Goal: Leave review/rating: Share an evaluation or opinion about a product, service, or content

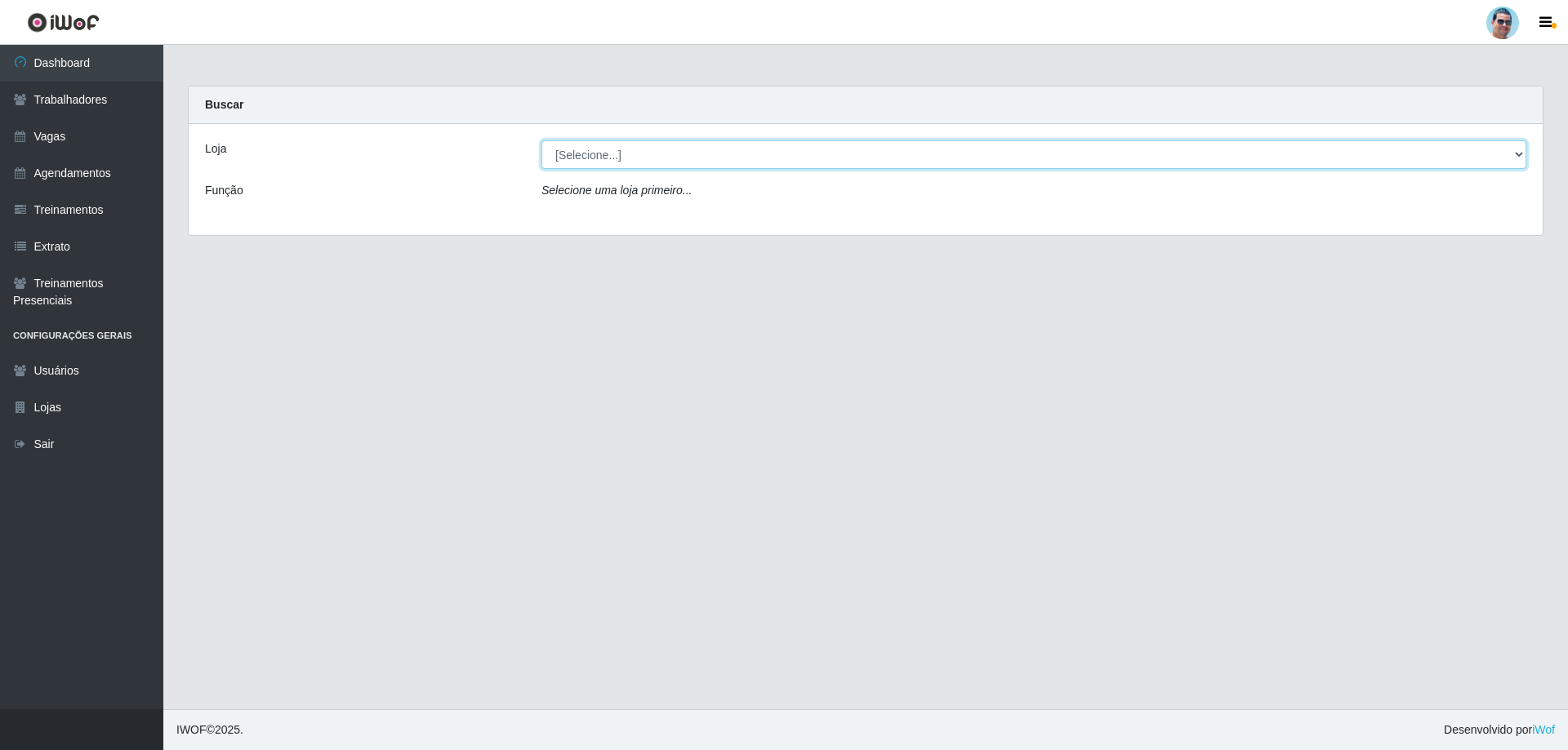
click at [631, 160] on select "[Selecione...] Mercadinho Extrabom" at bounding box center [1034, 154] width 985 height 29
select select "175"
click at [542, 140] on select "[Selecione...] Mercadinho Extrabom" at bounding box center [1034, 154] width 985 height 29
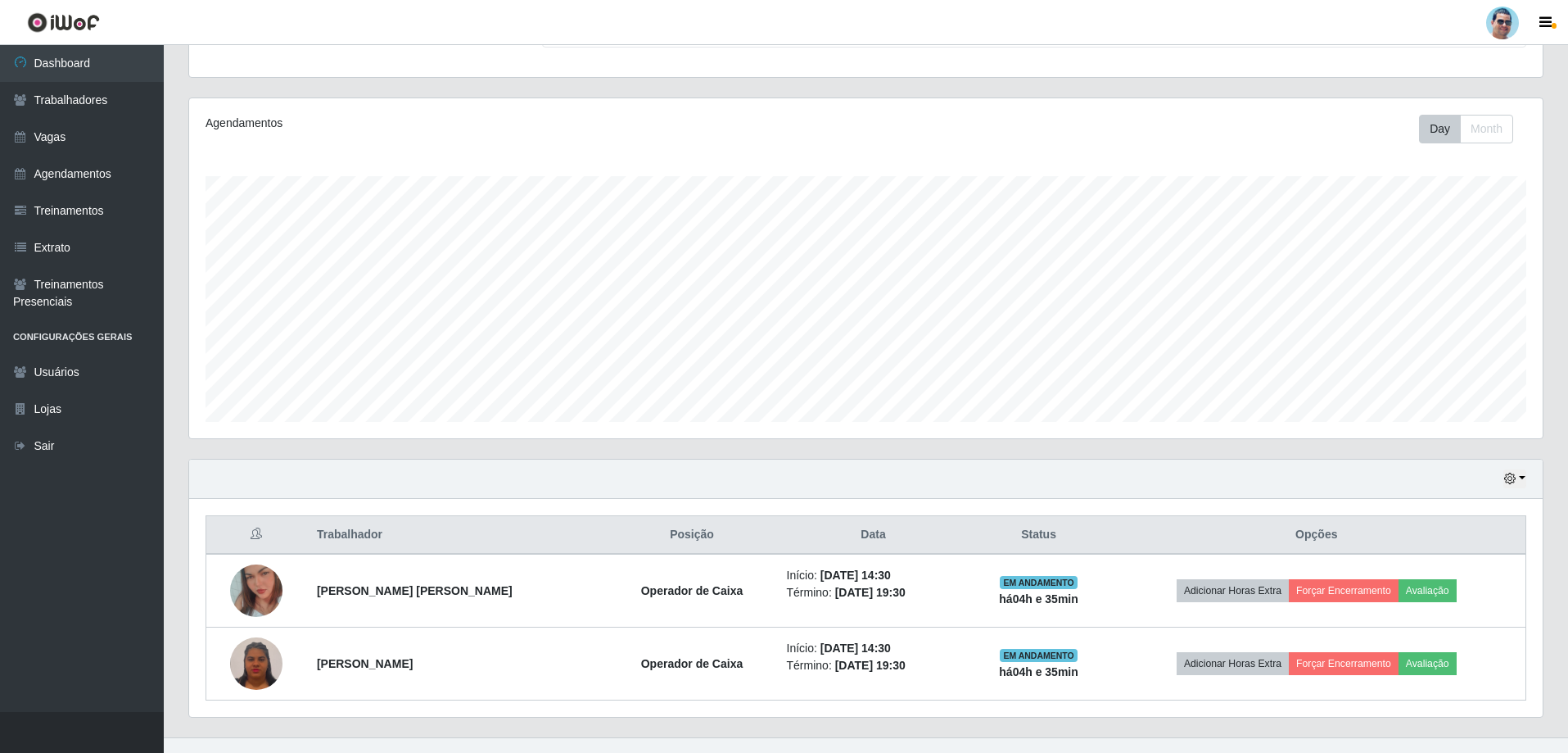
scroll to position [189, 0]
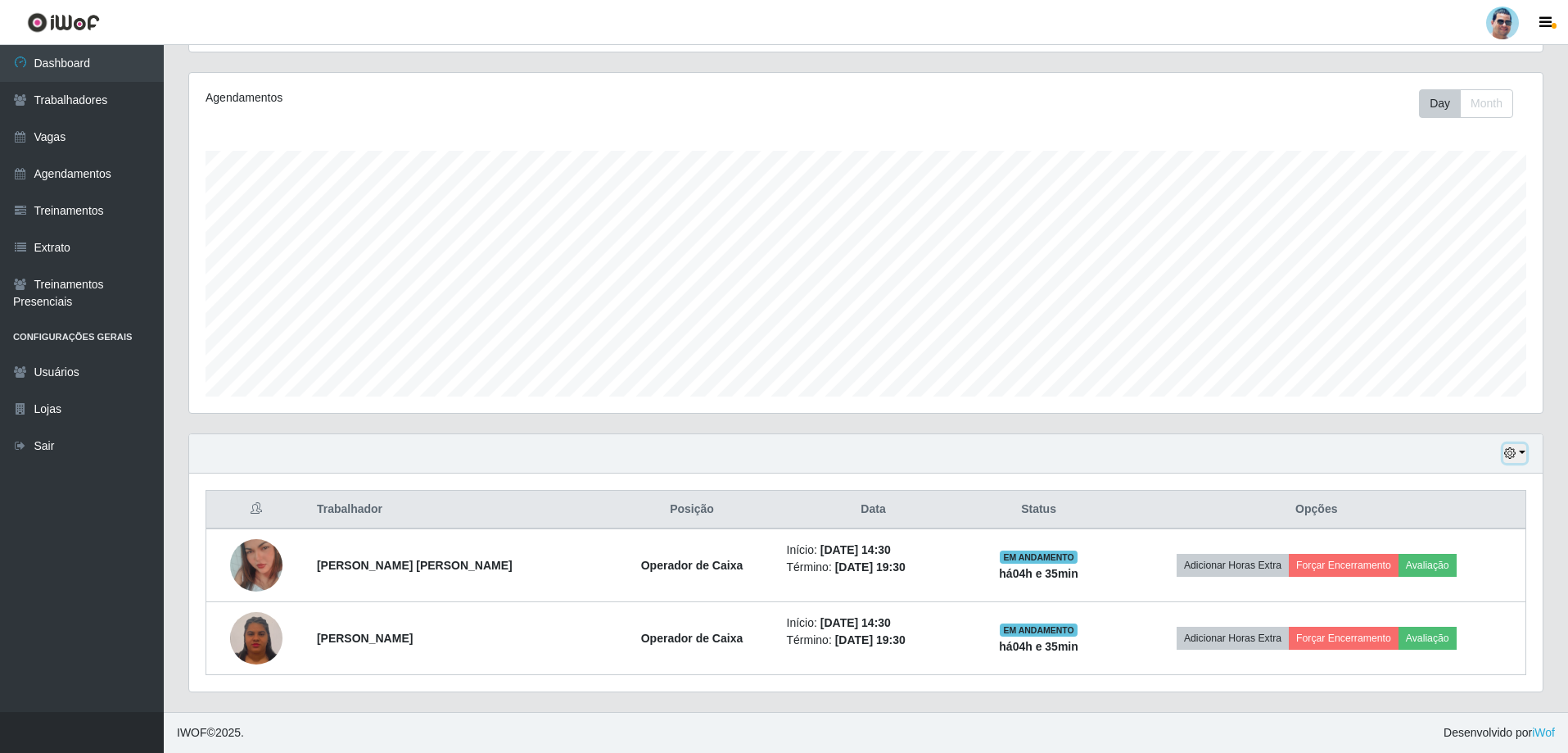
click at [1519, 445] on button "button" at bounding box center [1514, 453] width 23 height 19
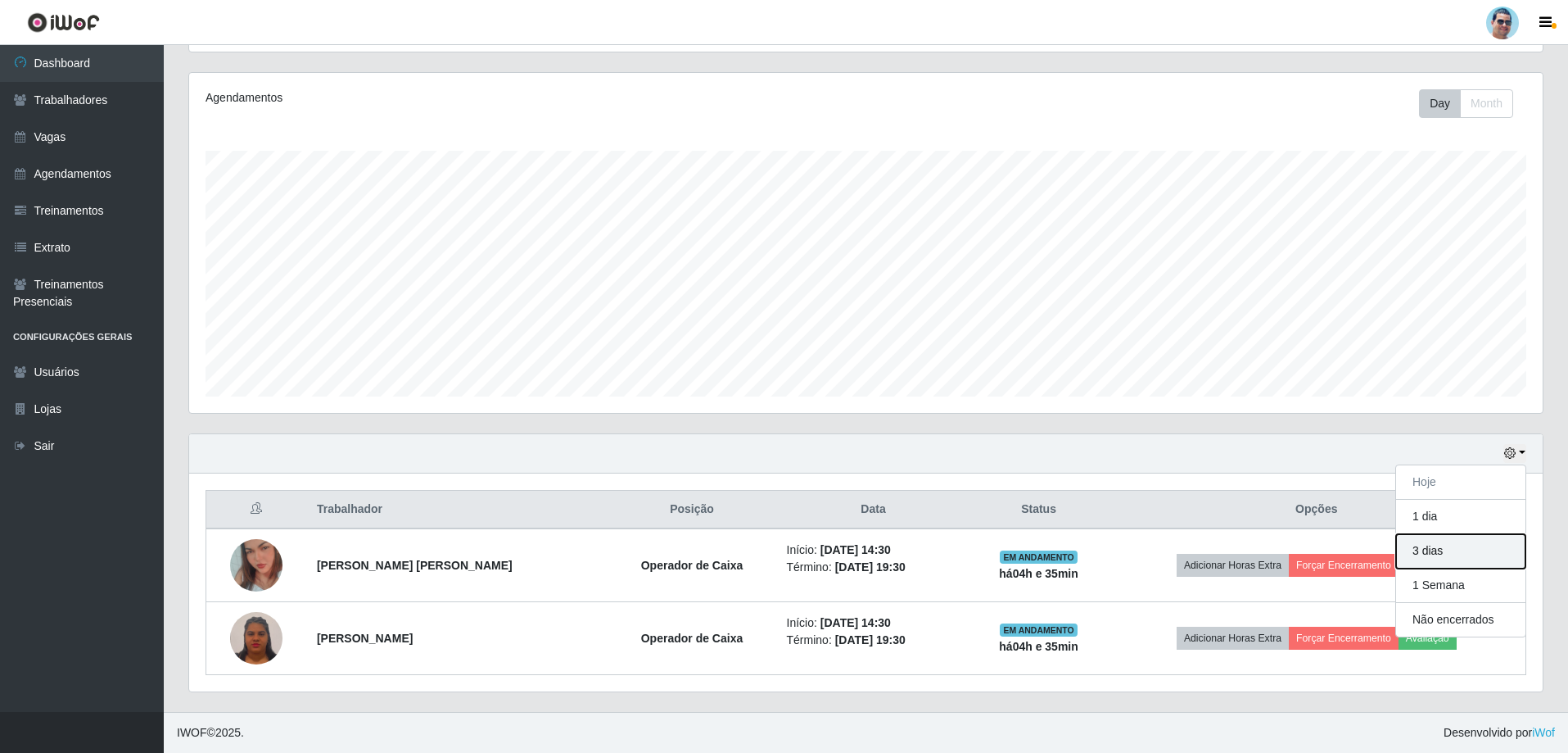
click at [1468, 542] on button "3 dias" at bounding box center [1461, 551] width 129 height 34
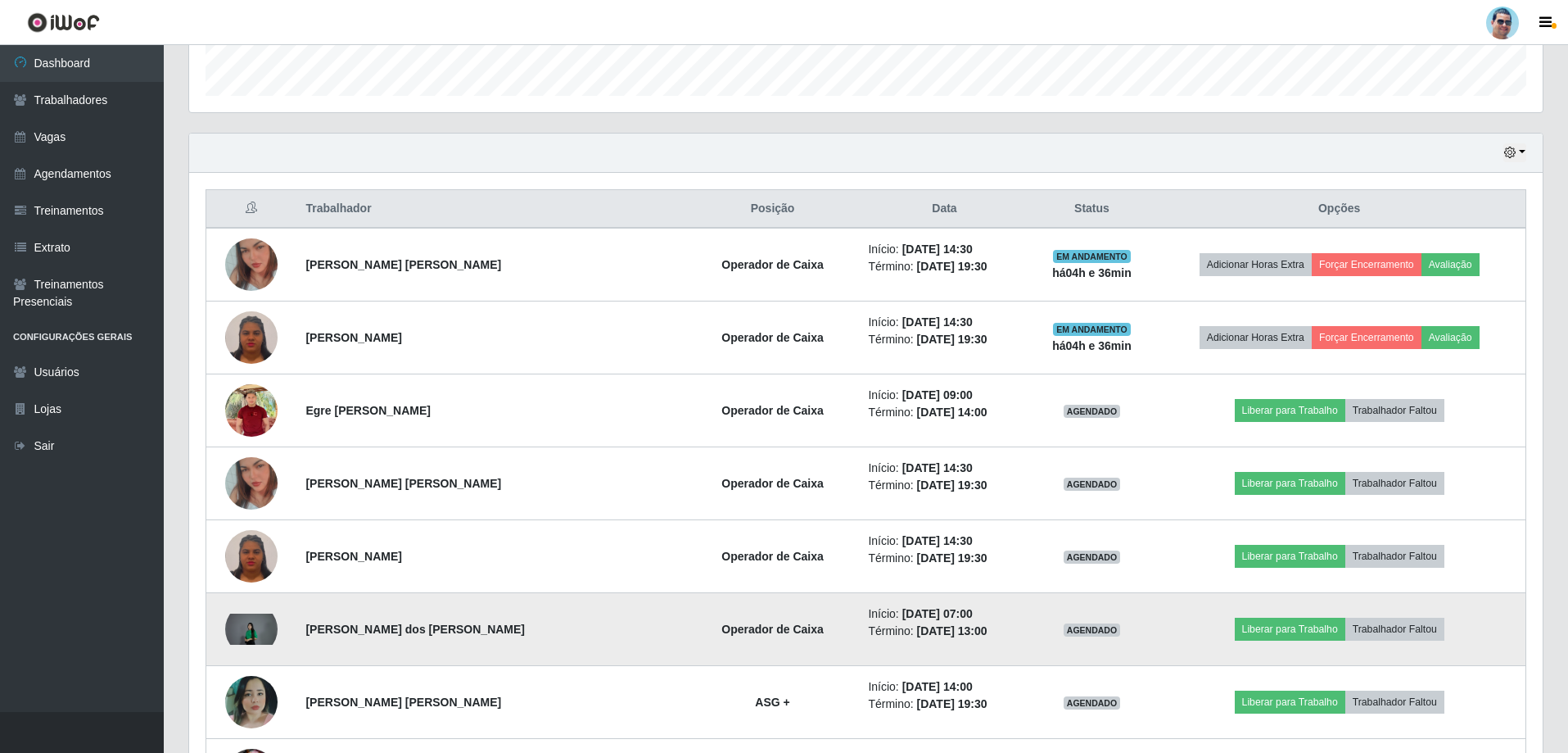
scroll to position [517, 0]
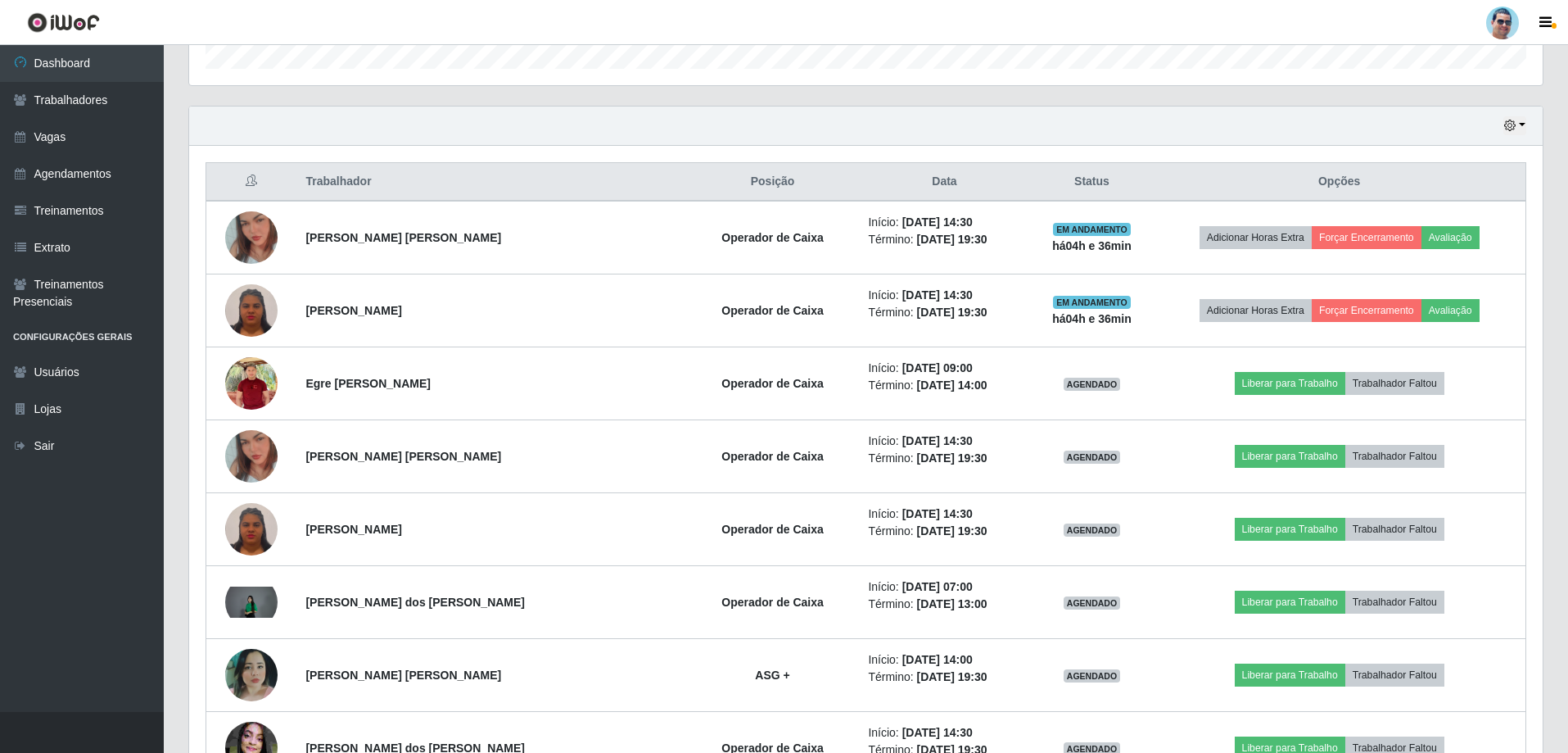
click at [1263, 37] on header "Perfil Alterar Senha Sair" at bounding box center [784, 22] width 1568 height 45
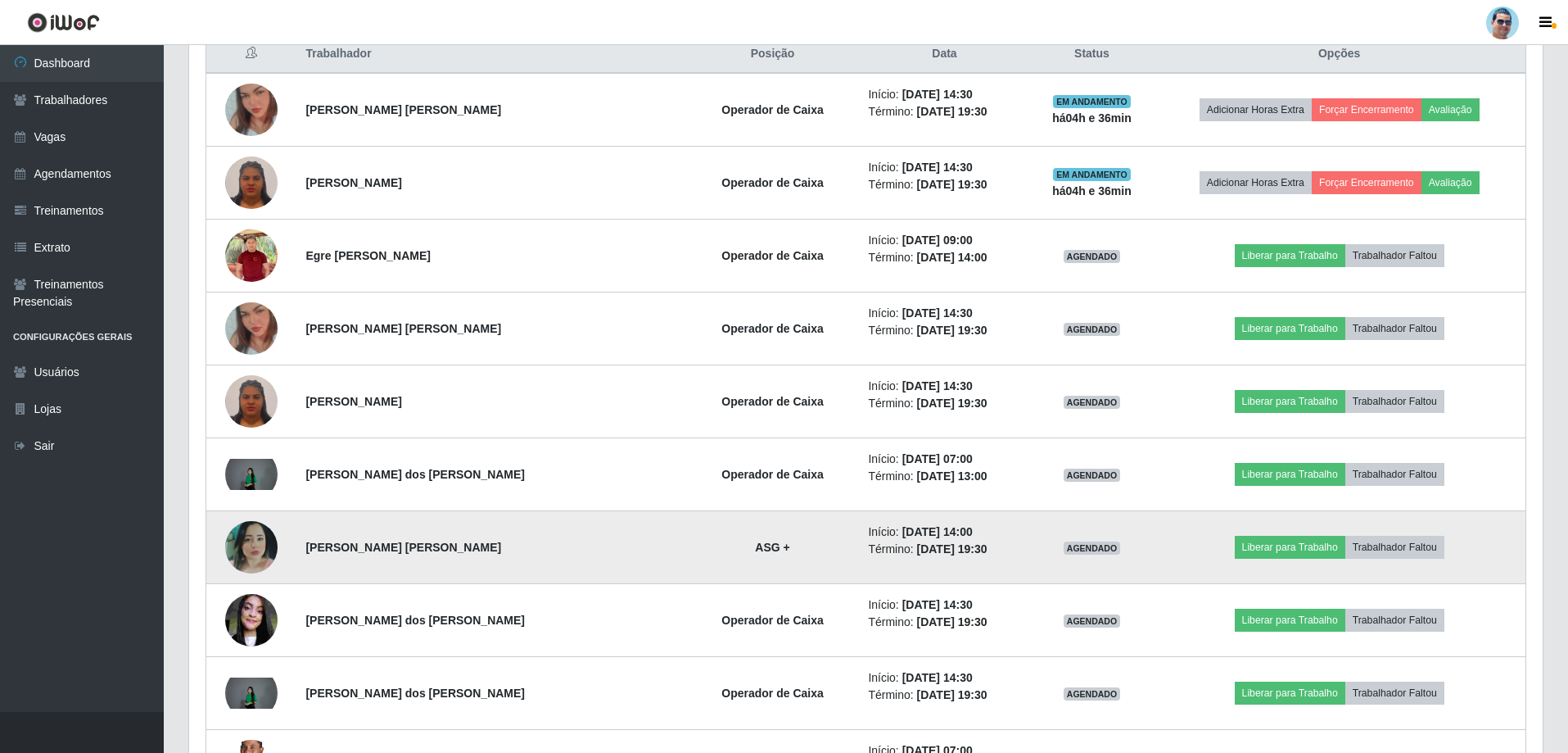
scroll to position [599, 0]
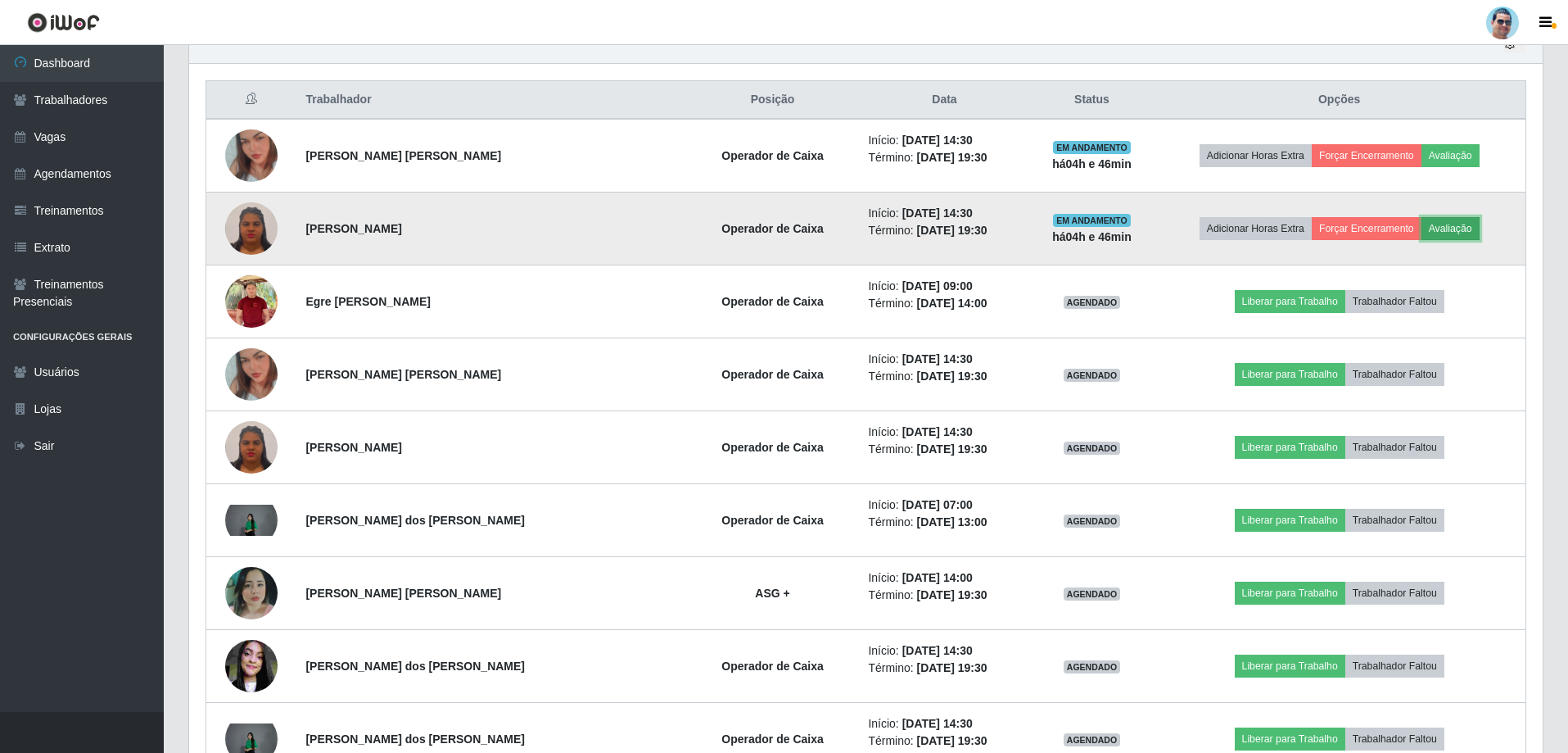
click at [1428, 222] on button "Avaliação" at bounding box center [1451, 228] width 58 height 23
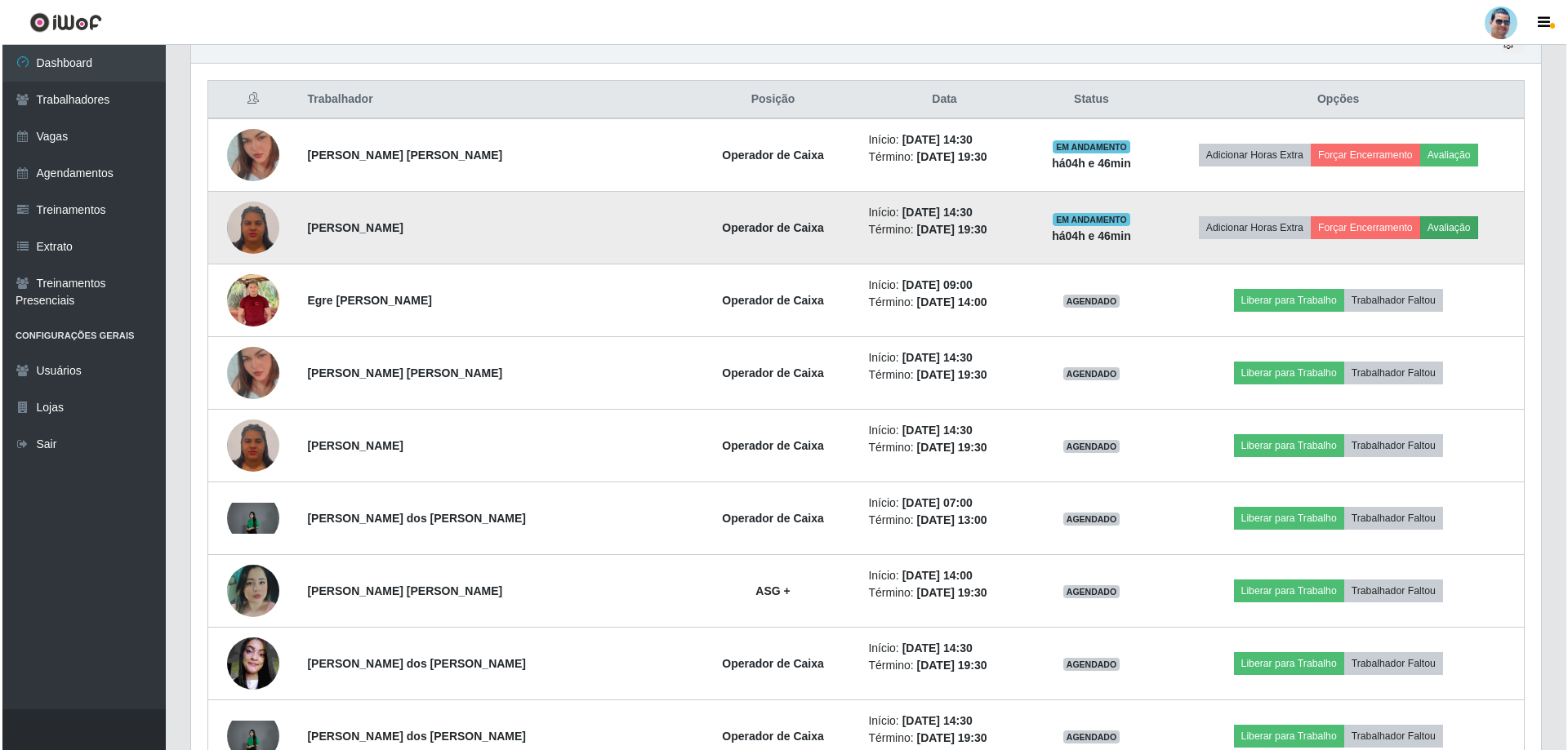
scroll to position [339, 1341]
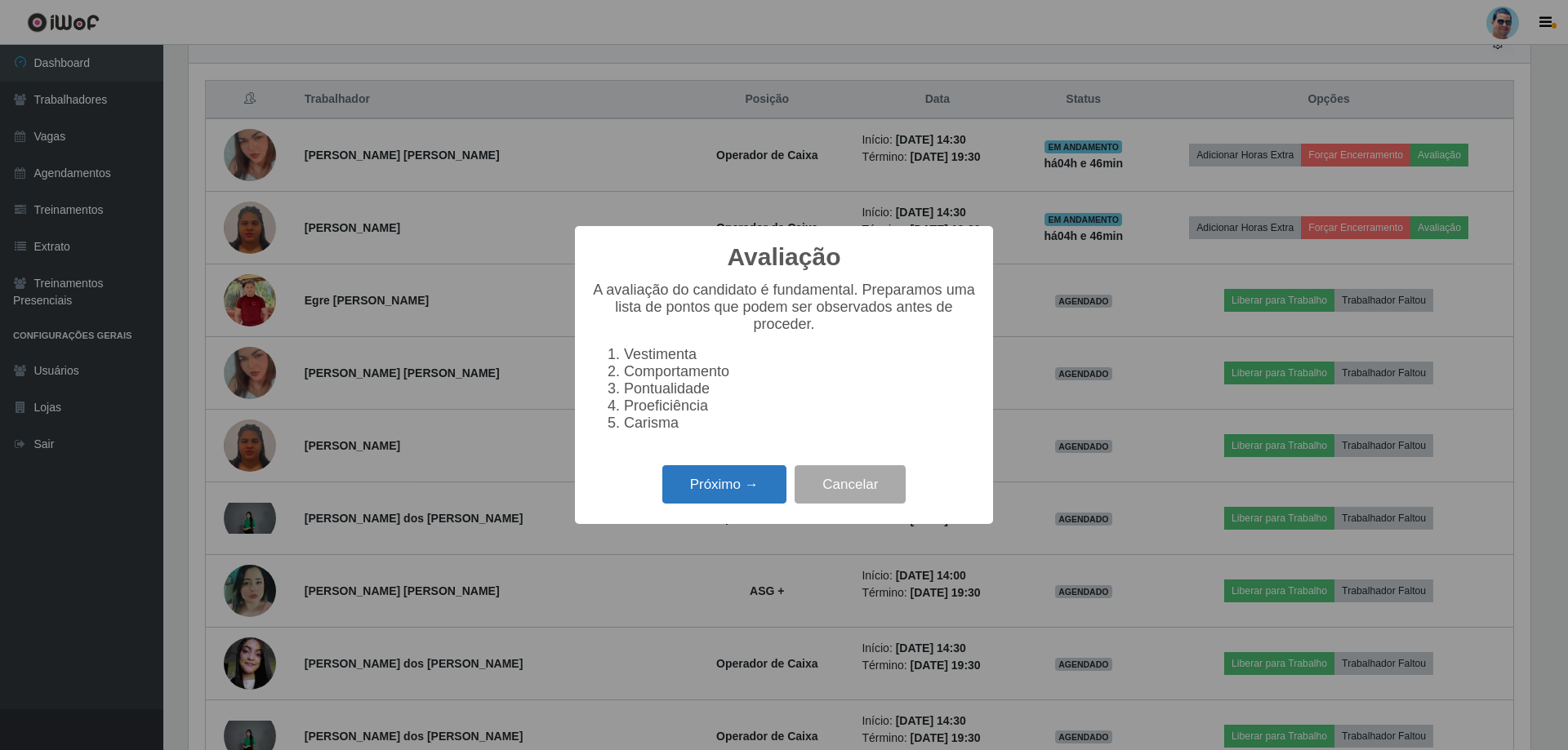
click at [724, 492] on button "Próximo →" at bounding box center [724, 484] width 124 height 38
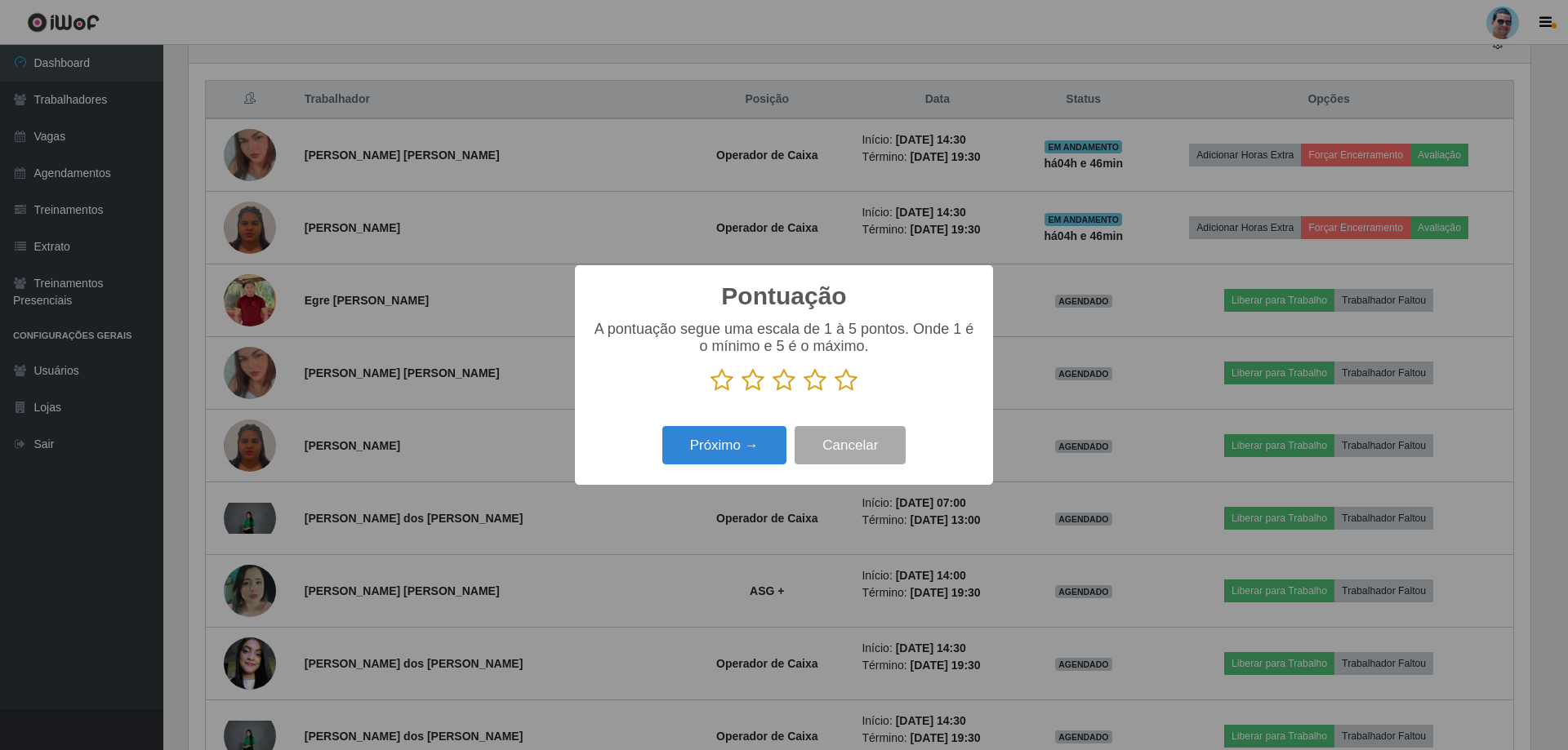
click at [844, 377] on icon at bounding box center [846, 380] width 23 height 25
click at [835, 393] on input "radio" at bounding box center [835, 393] width 0 height 0
click at [728, 448] on button "Próximo →" at bounding box center [724, 445] width 124 height 38
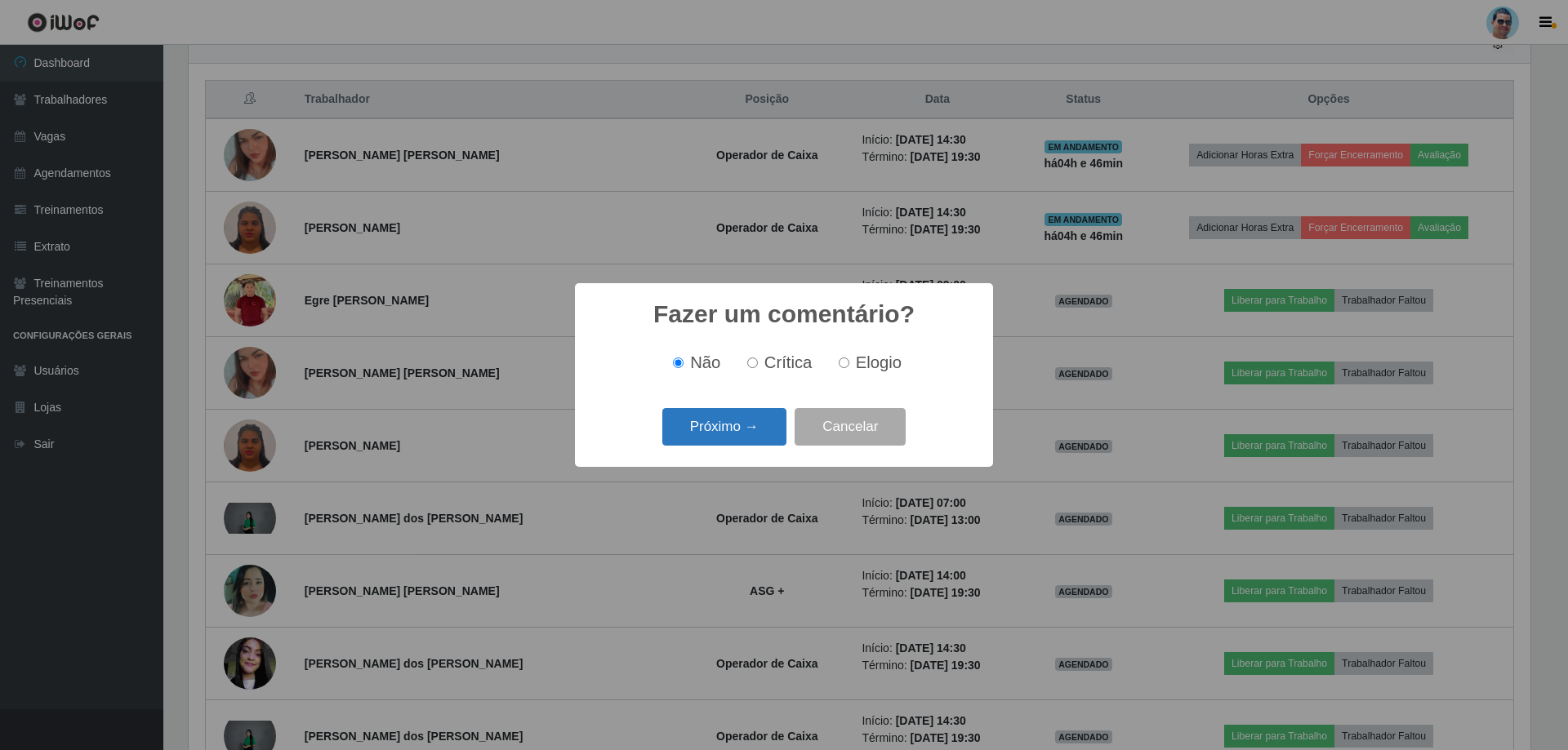
click at [693, 423] on button "Próximo →" at bounding box center [724, 427] width 124 height 38
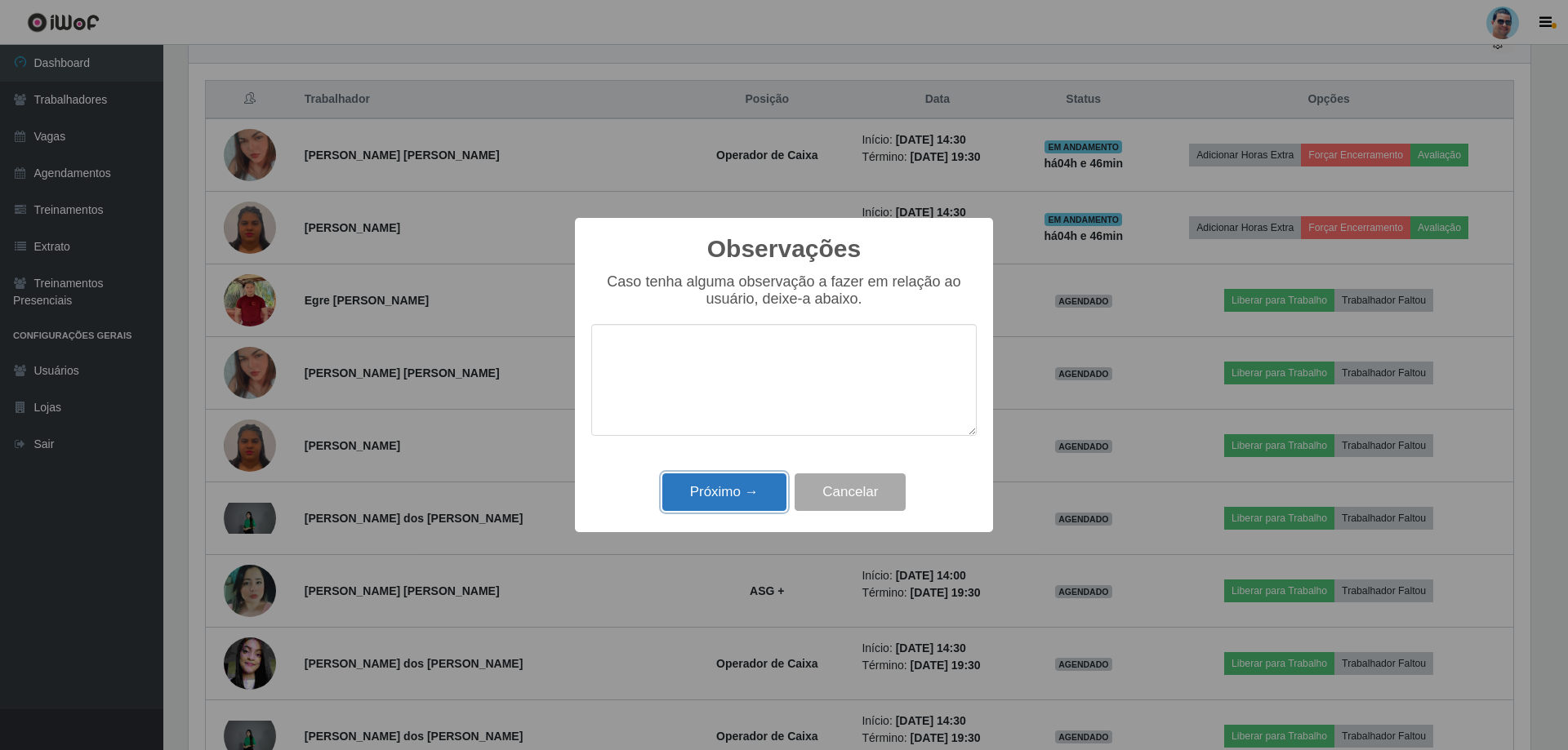
click at [711, 491] on button "Próximo →" at bounding box center [724, 492] width 124 height 38
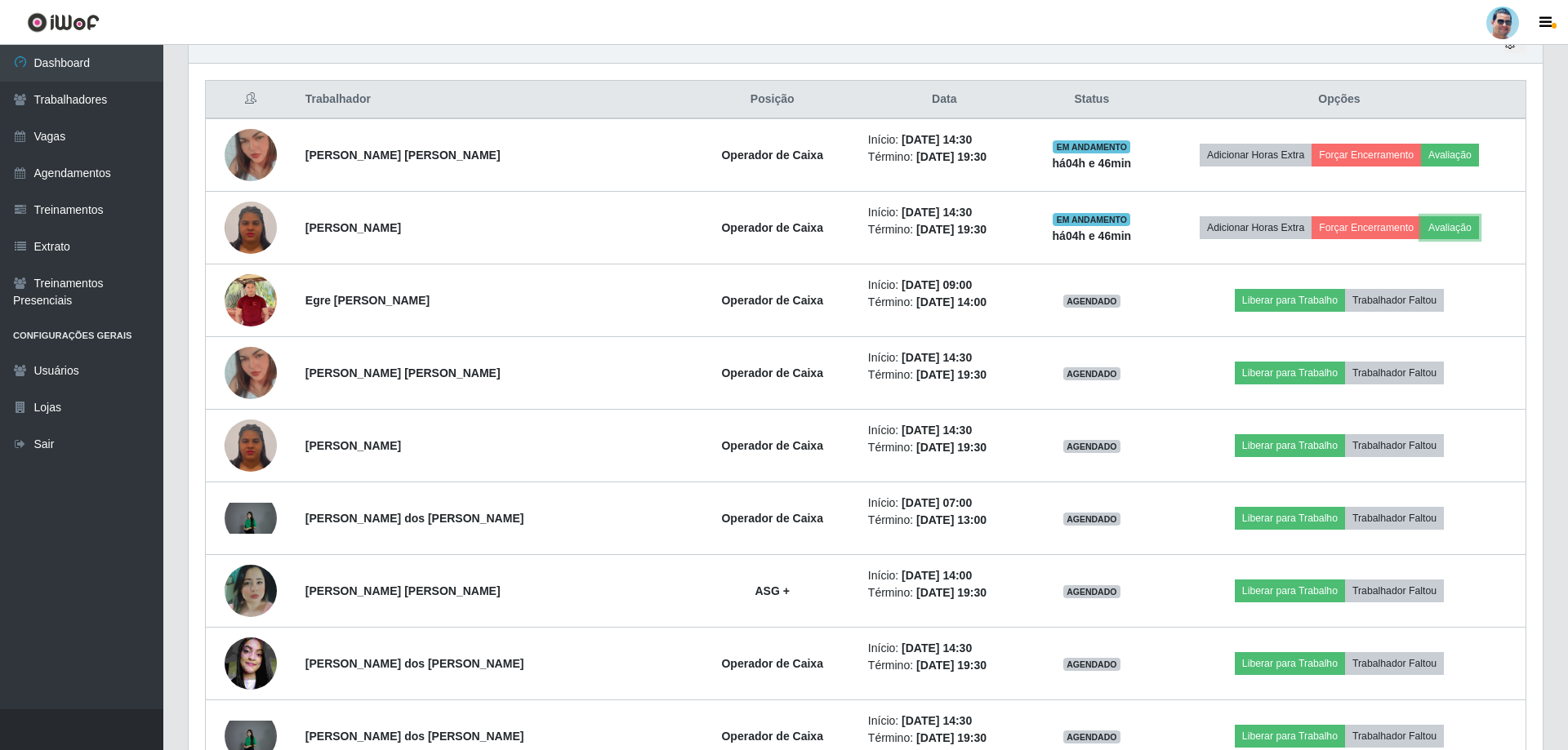
scroll to position [339, 1350]
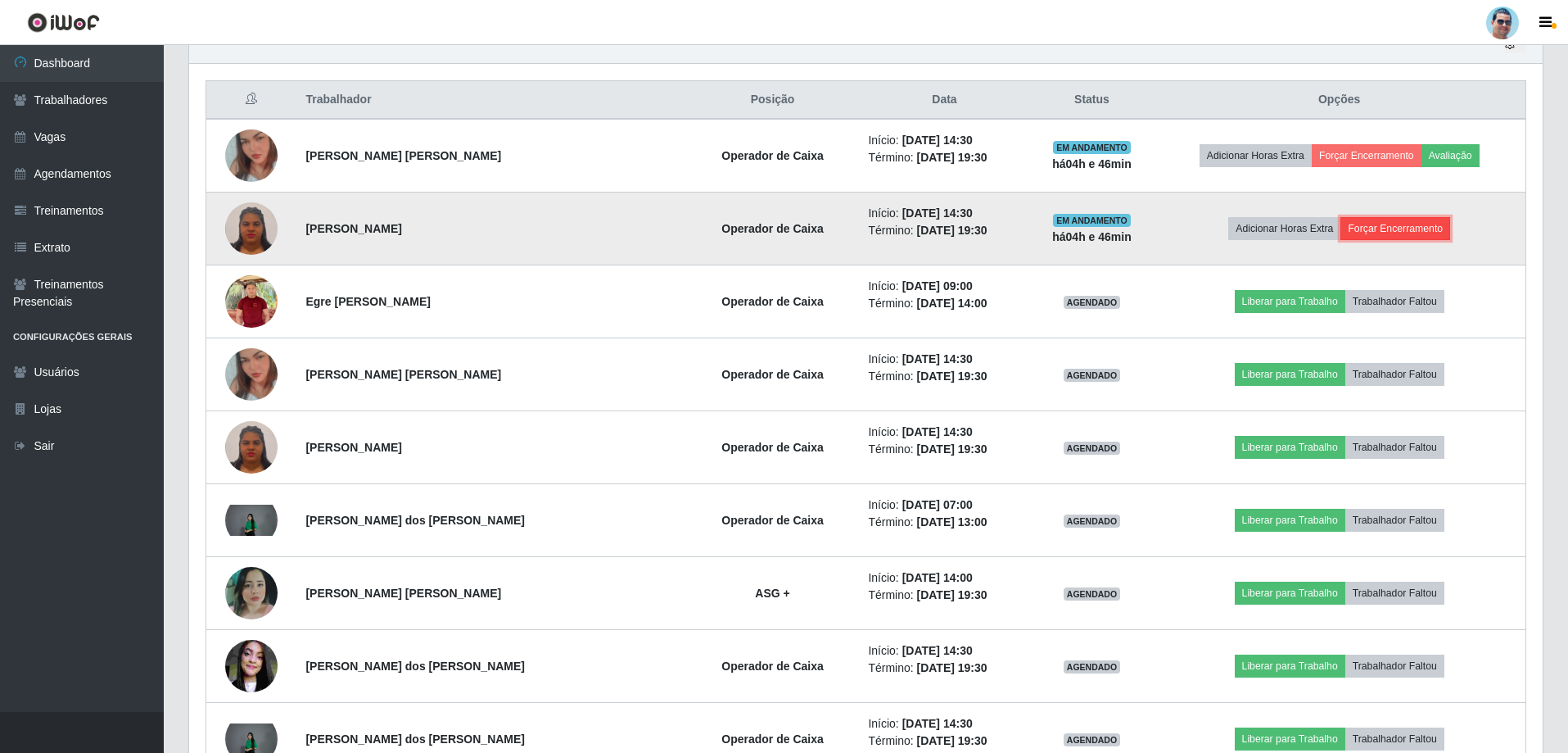
click at [1348, 229] on button "Forçar Encerramento" at bounding box center [1394, 228] width 110 height 23
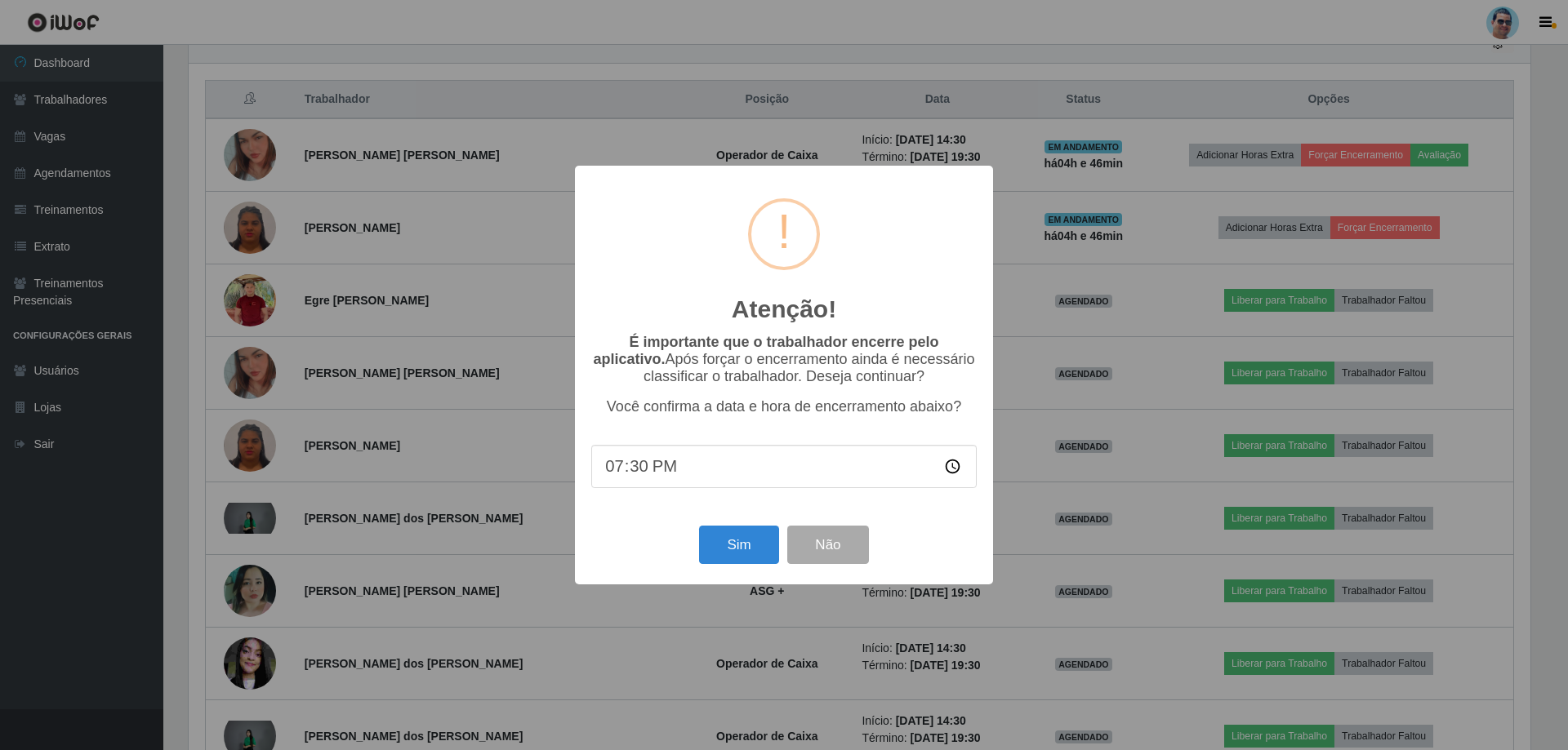
click at [639, 474] on input "19:30" at bounding box center [784, 466] width 385 height 43
type input "19:13"
click at [723, 531] on button "Sim" at bounding box center [738, 544] width 79 height 38
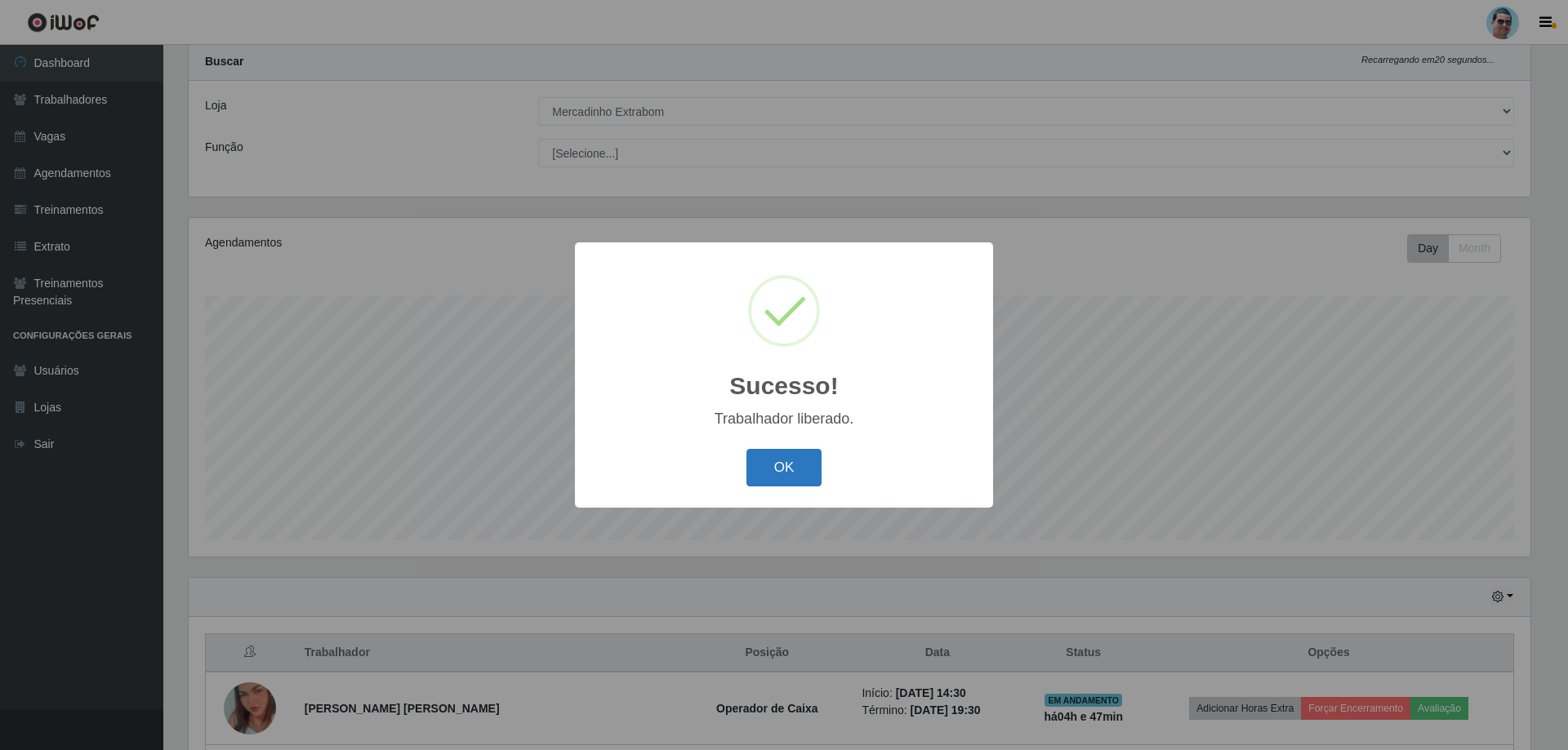
click at [807, 458] on button "OK" at bounding box center [784, 467] width 76 height 38
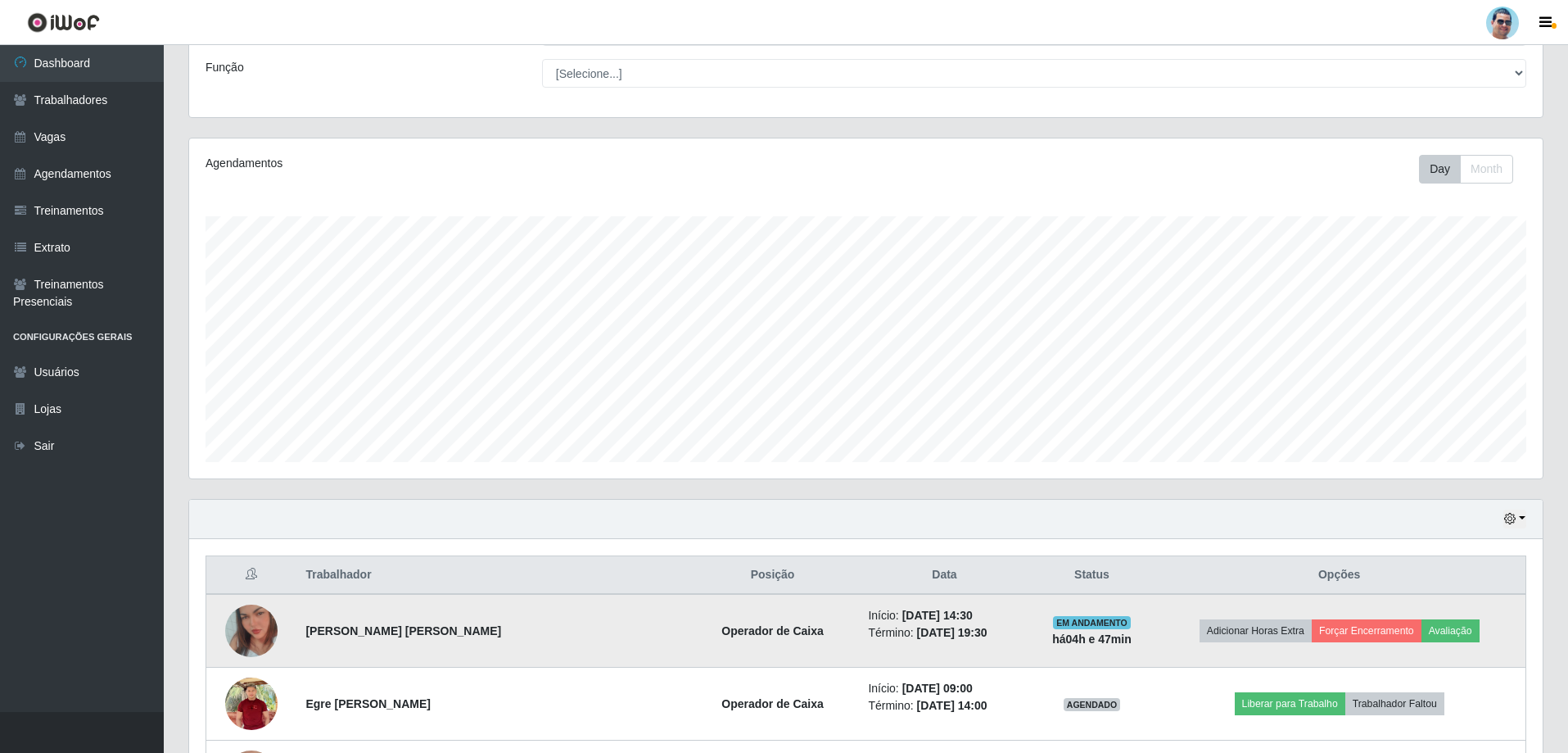
scroll to position [207, 0]
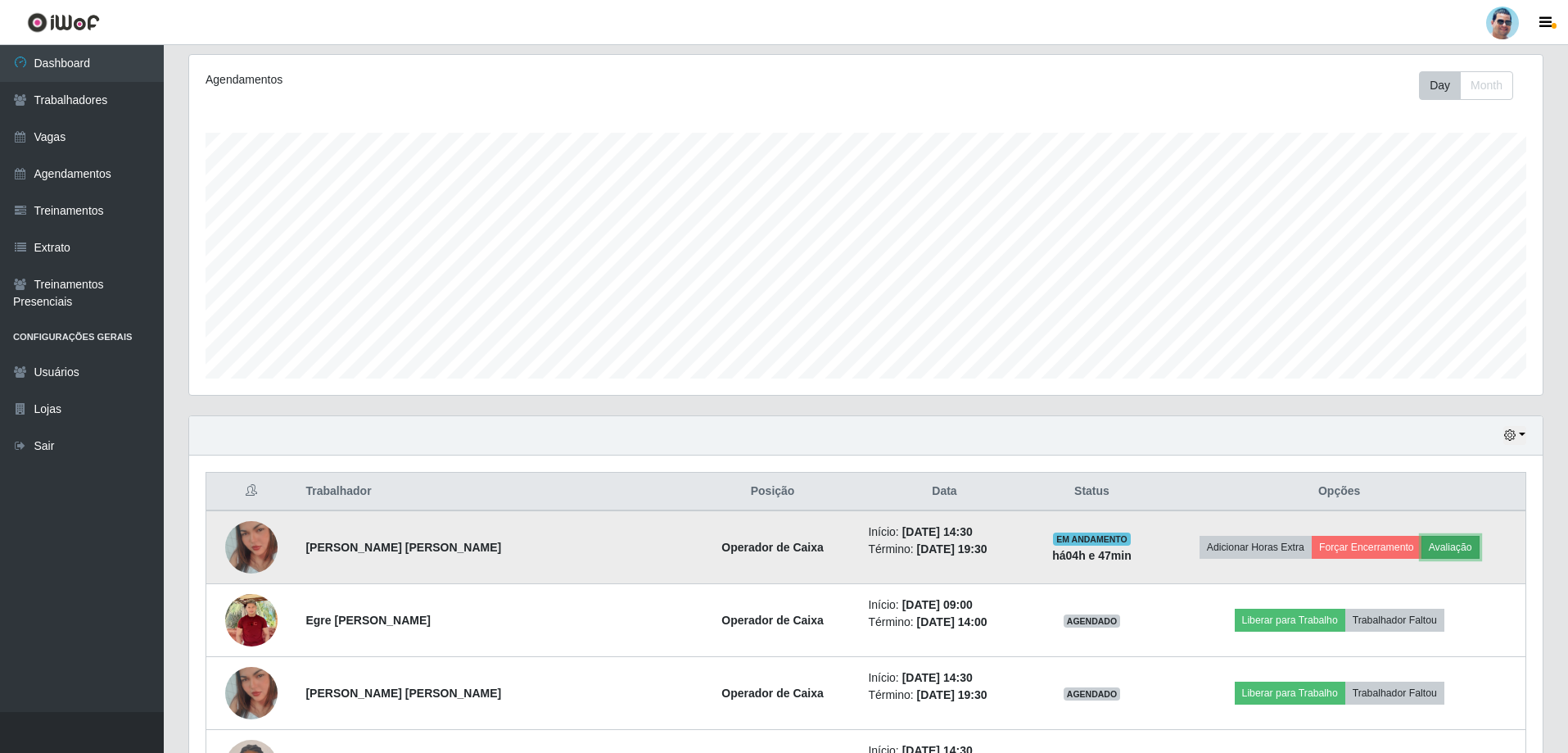
click at [1425, 546] on button "Avaliação" at bounding box center [1451, 547] width 58 height 23
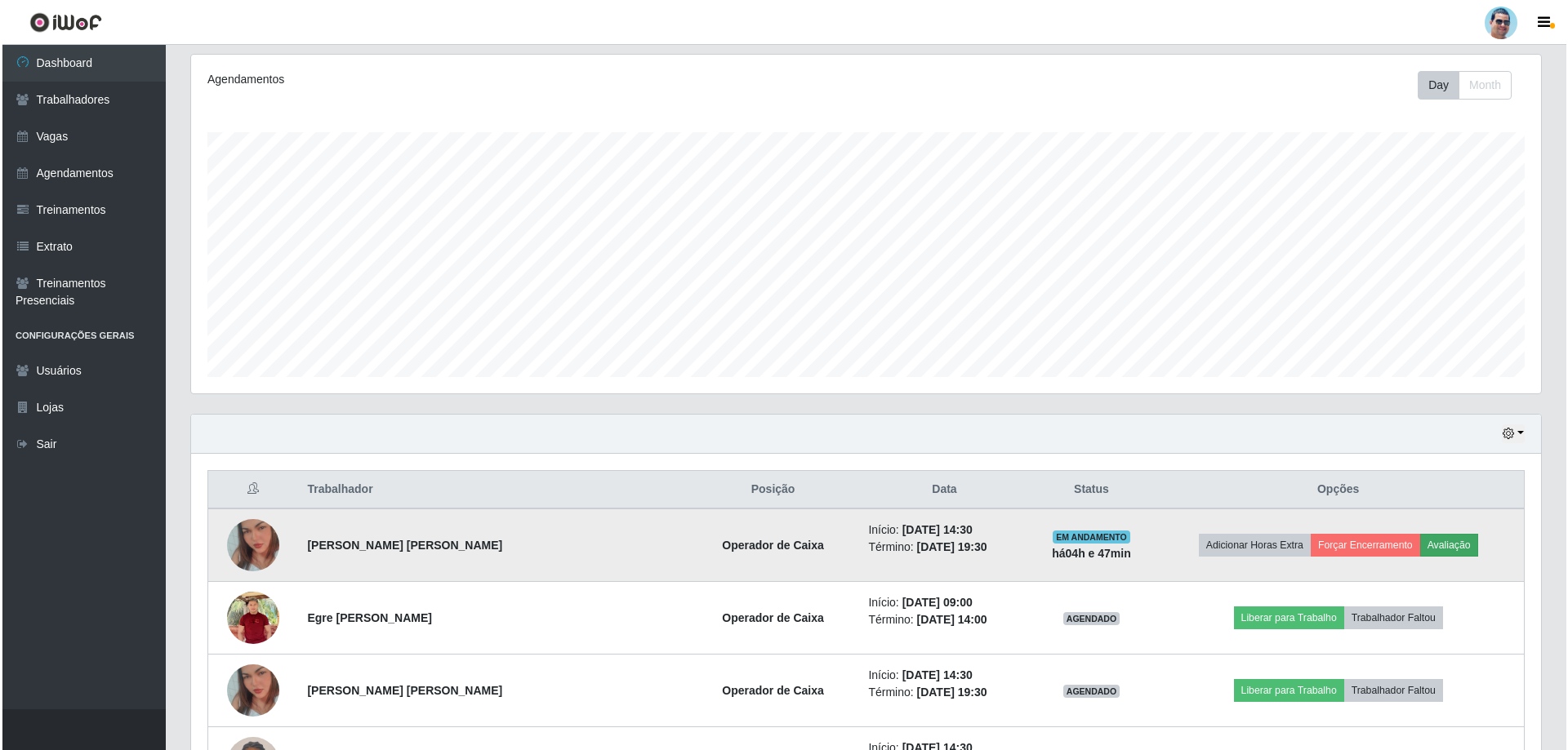
scroll to position [339, 1341]
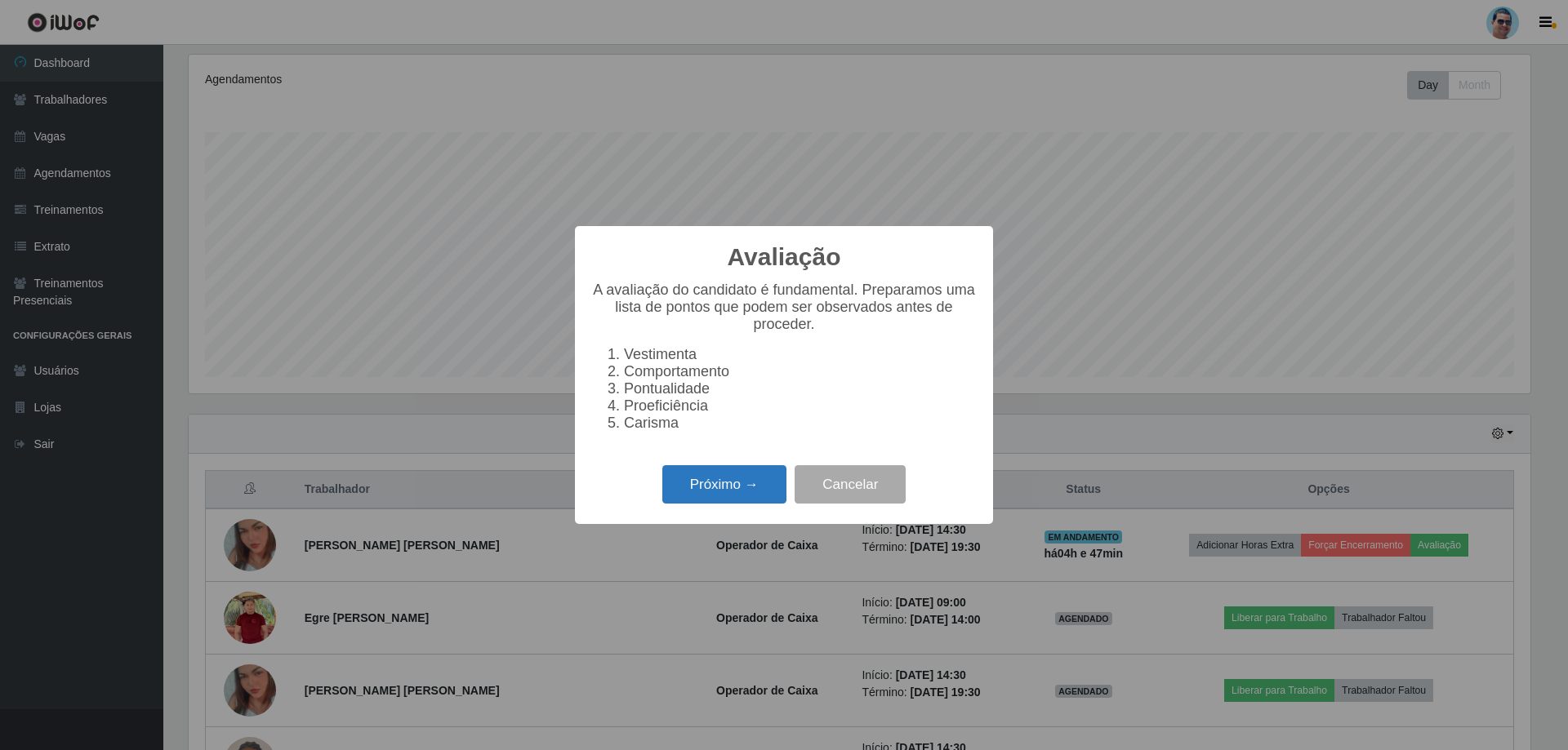
click at [694, 481] on button "Próximo →" at bounding box center [724, 484] width 124 height 38
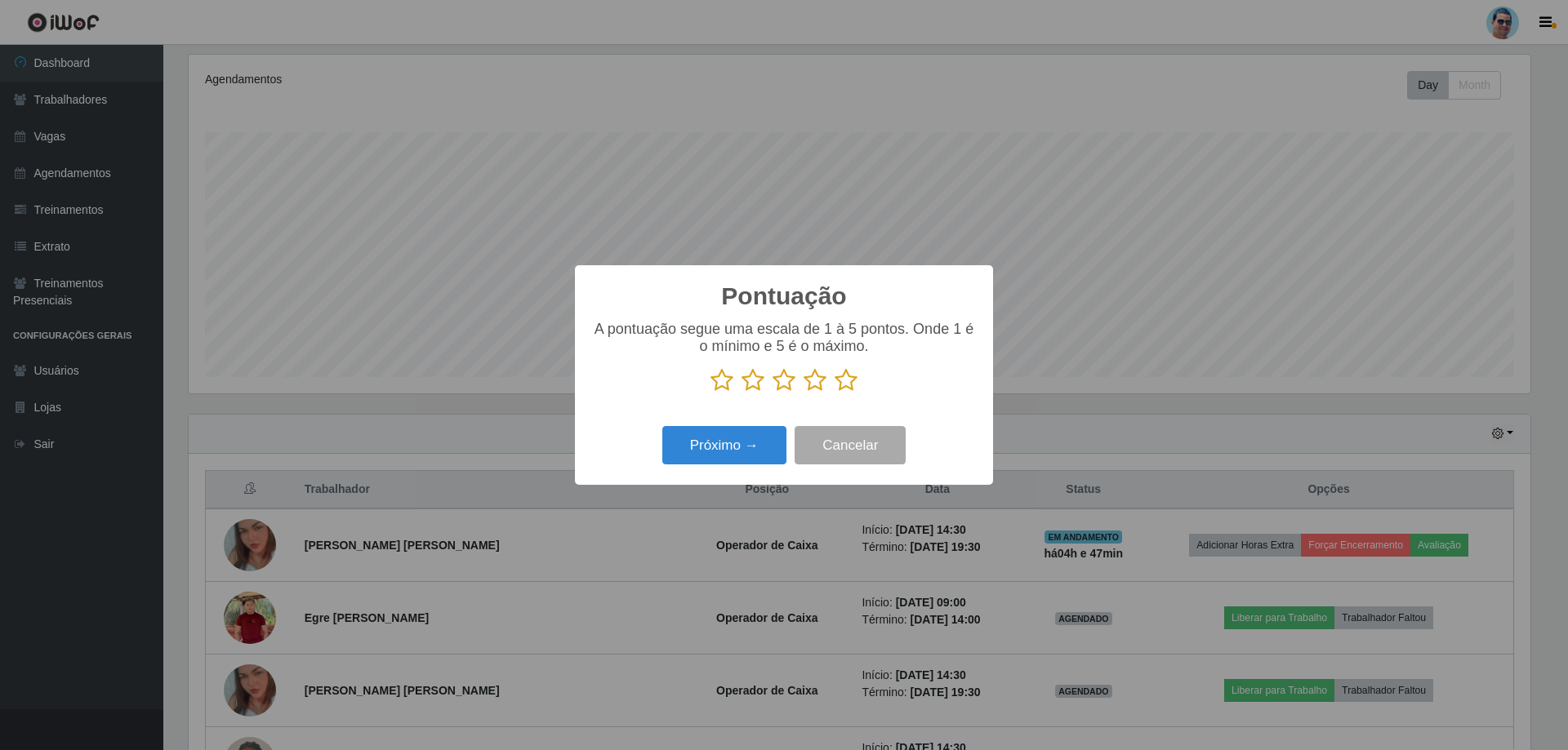
scroll to position [815661, 815166]
click at [809, 380] on icon at bounding box center [814, 380] width 23 height 25
click at [803, 393] on input "radio" at bounding box center [803, 393] width 0 height 0
click at [744, 451] on button "Próximo →" at bounding box center [724, 445] width 124 height 38
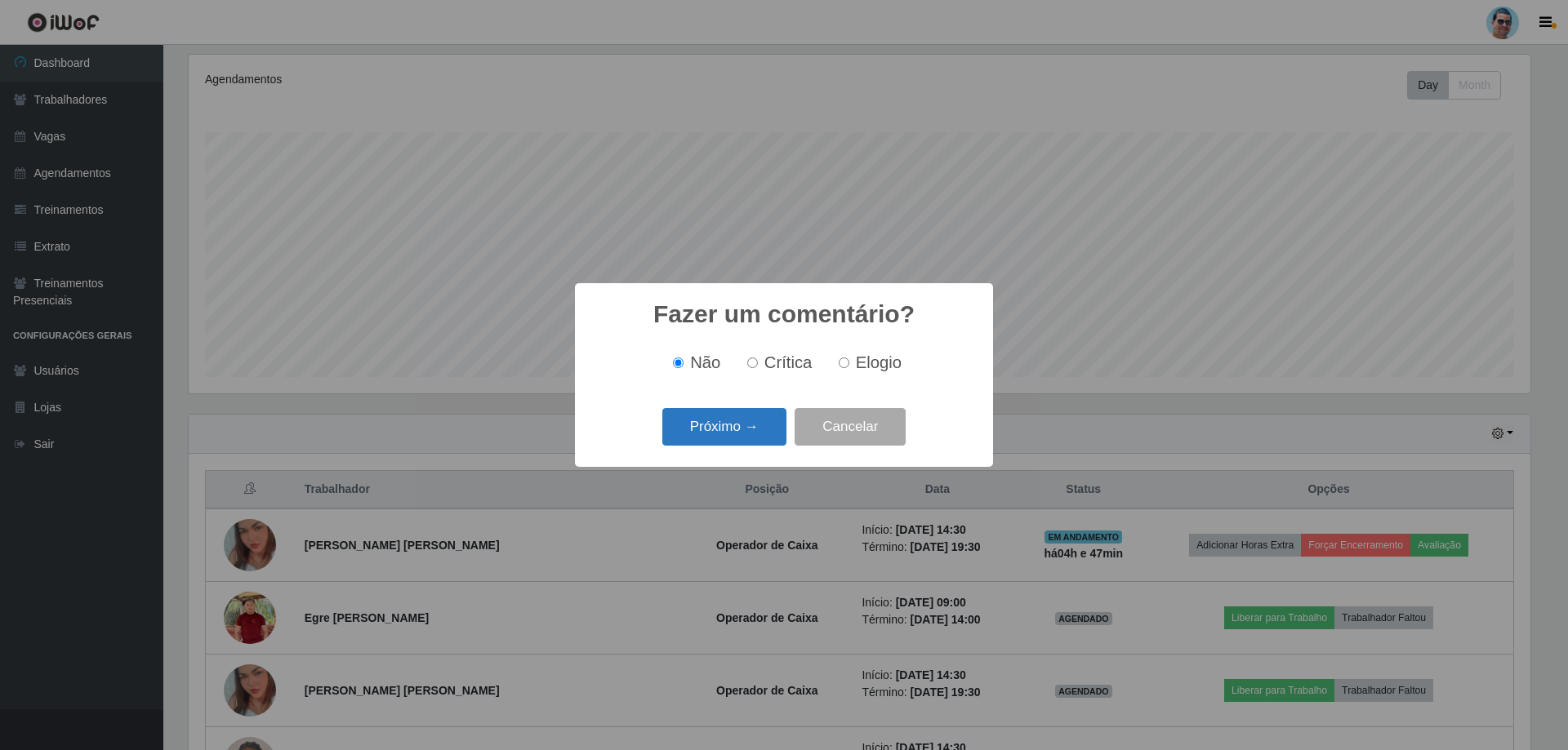
click at [766, 430] on button "Próximo →" at bounding box center [724, 427] width 124 height 38
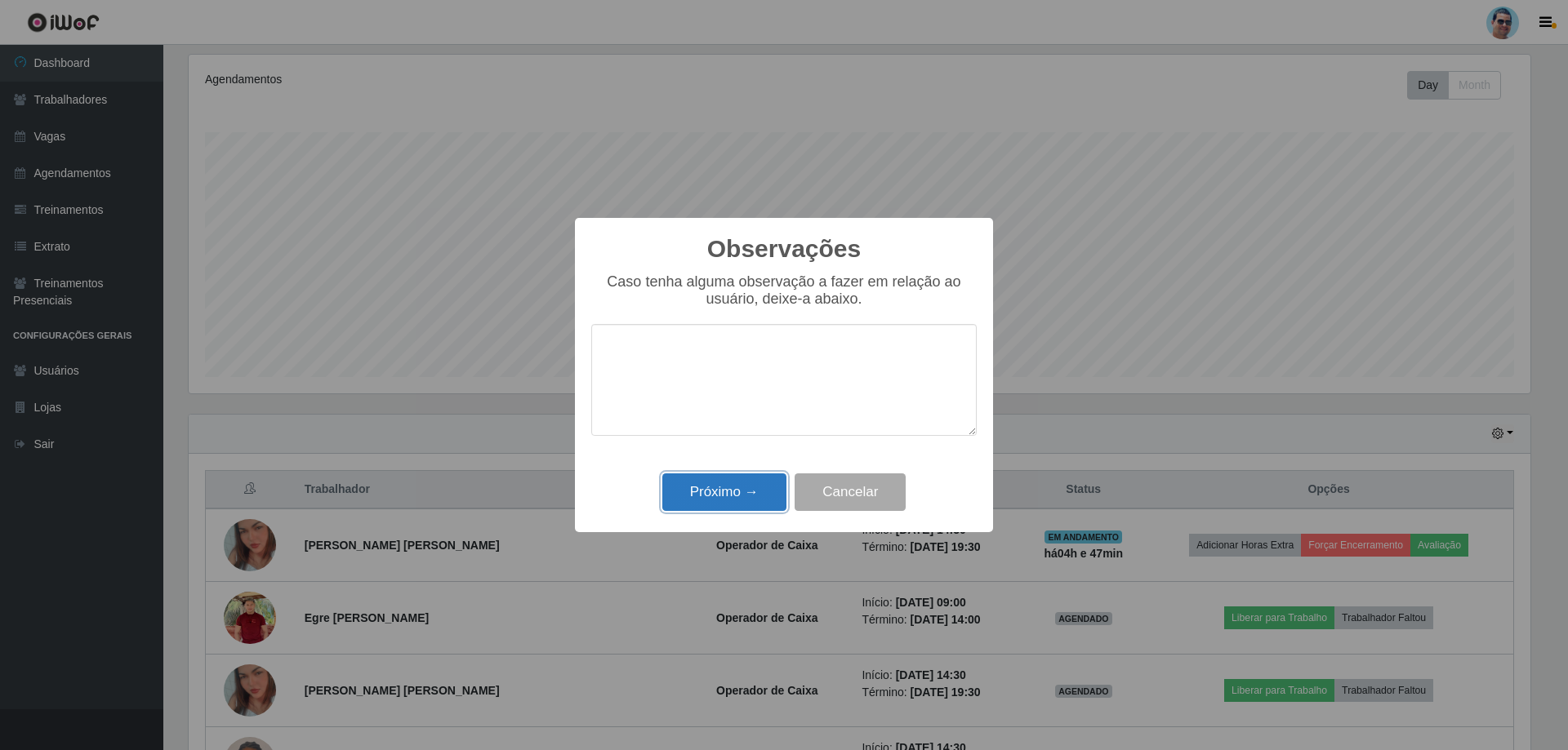
click at [720, 482] on button "Próximo →" at bounding box center [724, 492] width 124 height 38
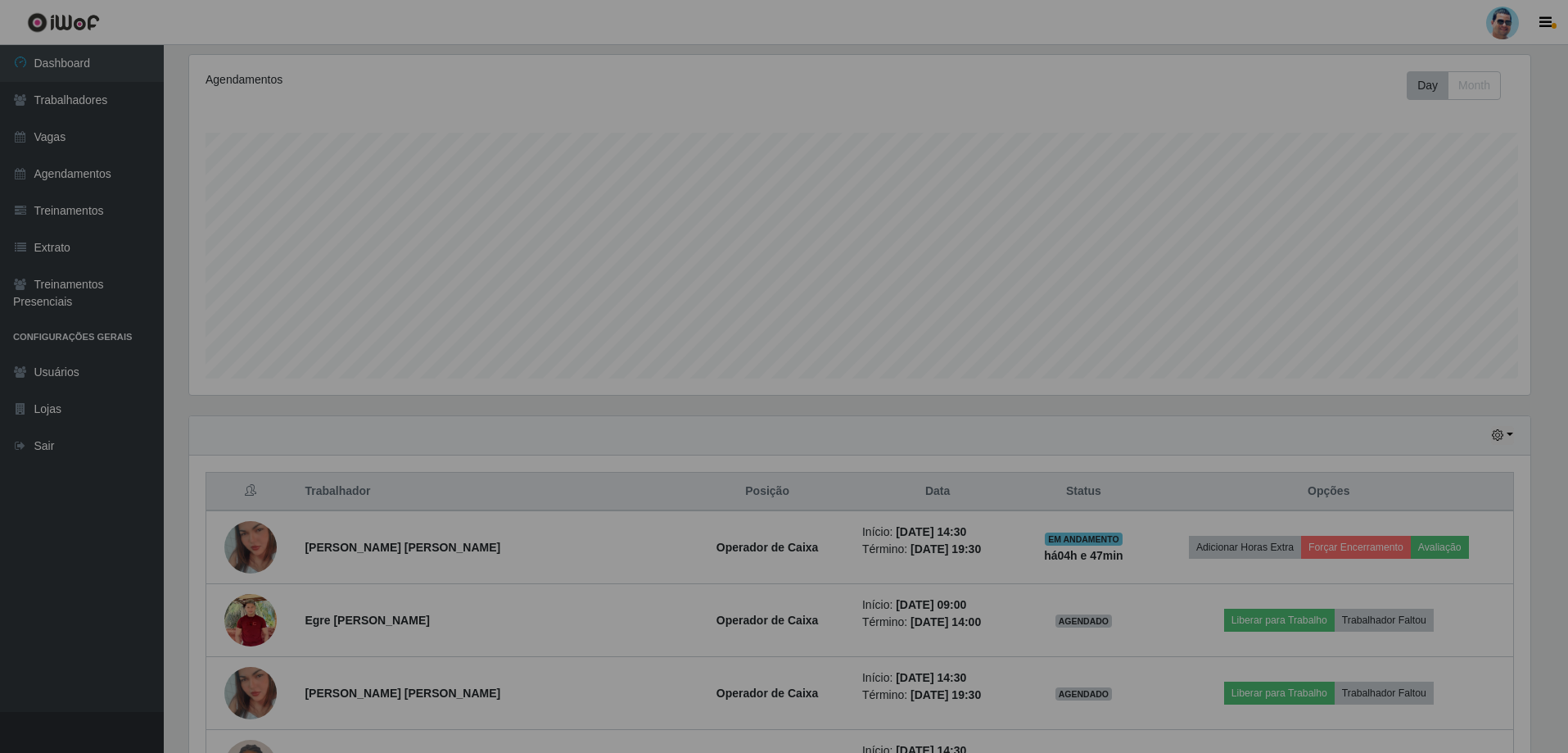
scroll to position [340, 1353]
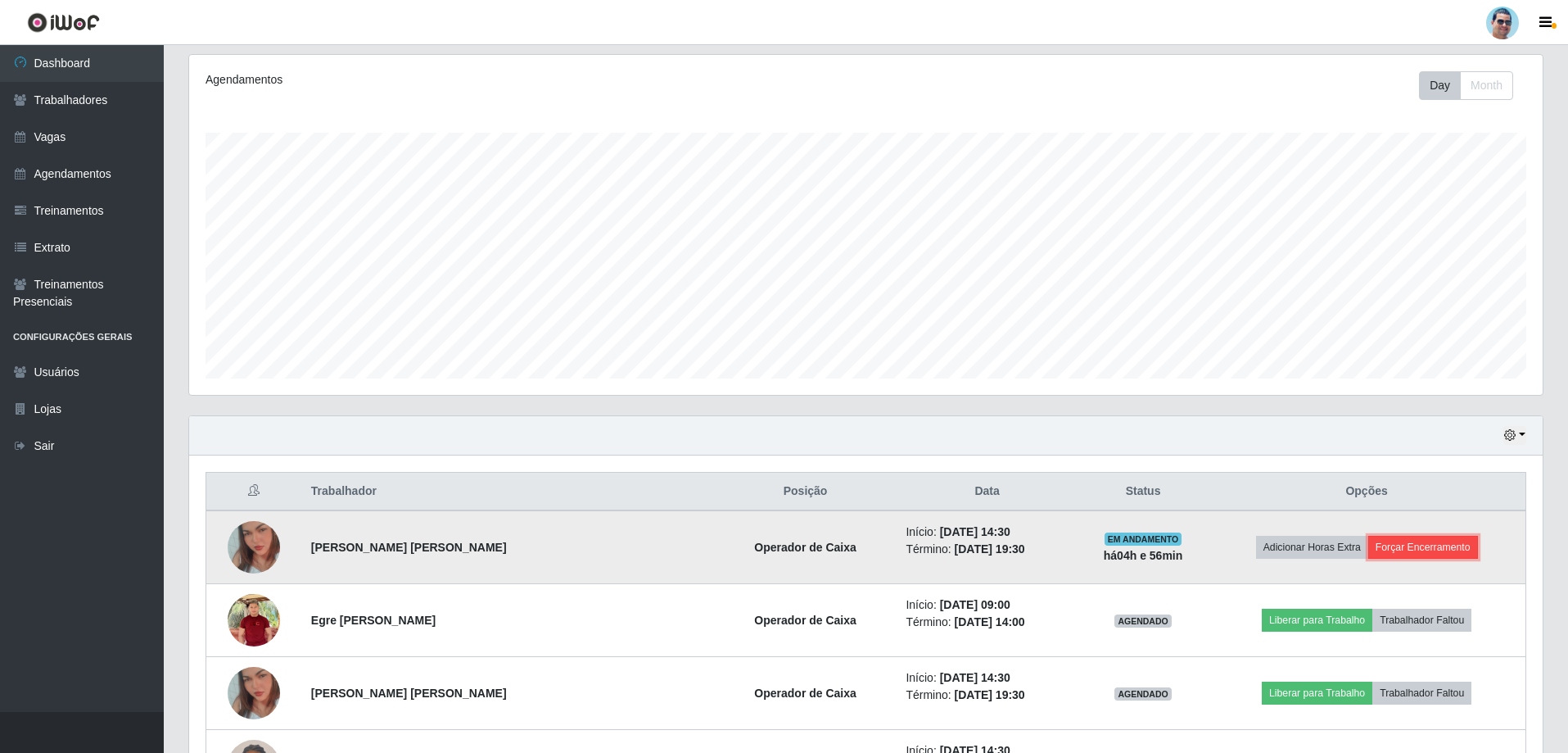
click at [1415, 553] on button "Forçar Encerramento" at bounding box center [1422, 547] width 110 height 23
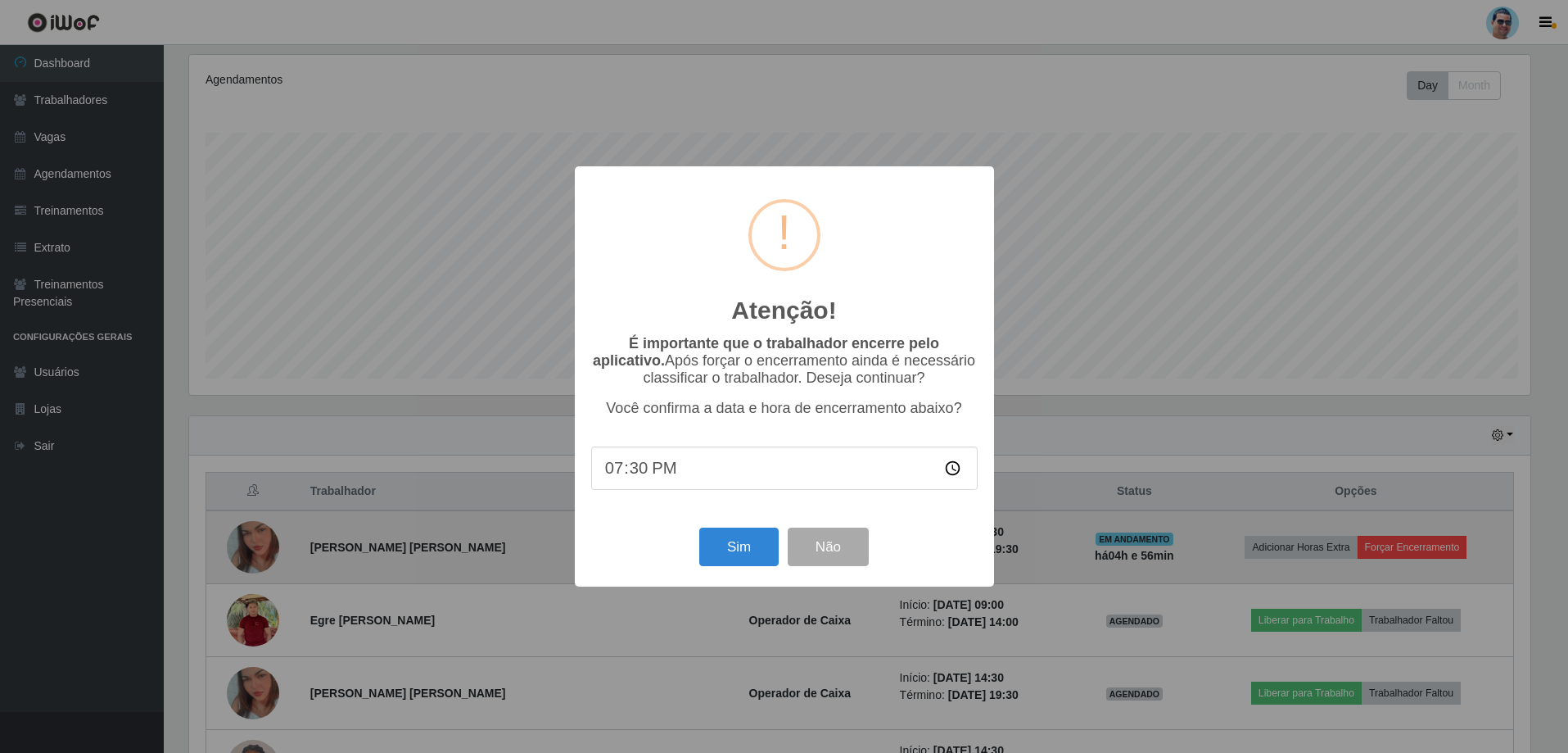
scroll to position [340, 1345]
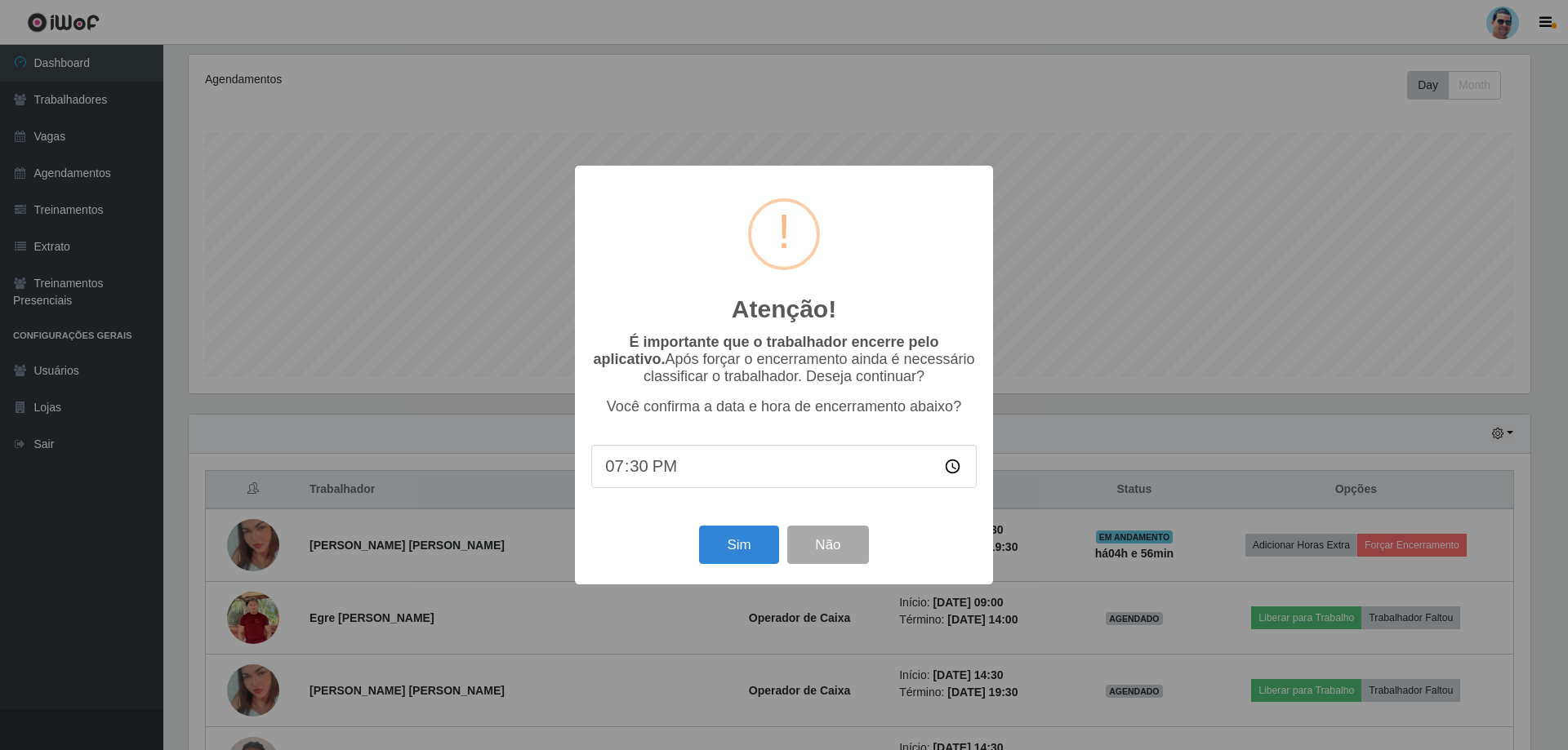
click at [642, 473] on input "19:30" at bounding box center [784, 466] width 385 height 43
type input "19:14"
click at [724, 557] on button "Sim" at bounding box center [738, 544] width 79 height 38
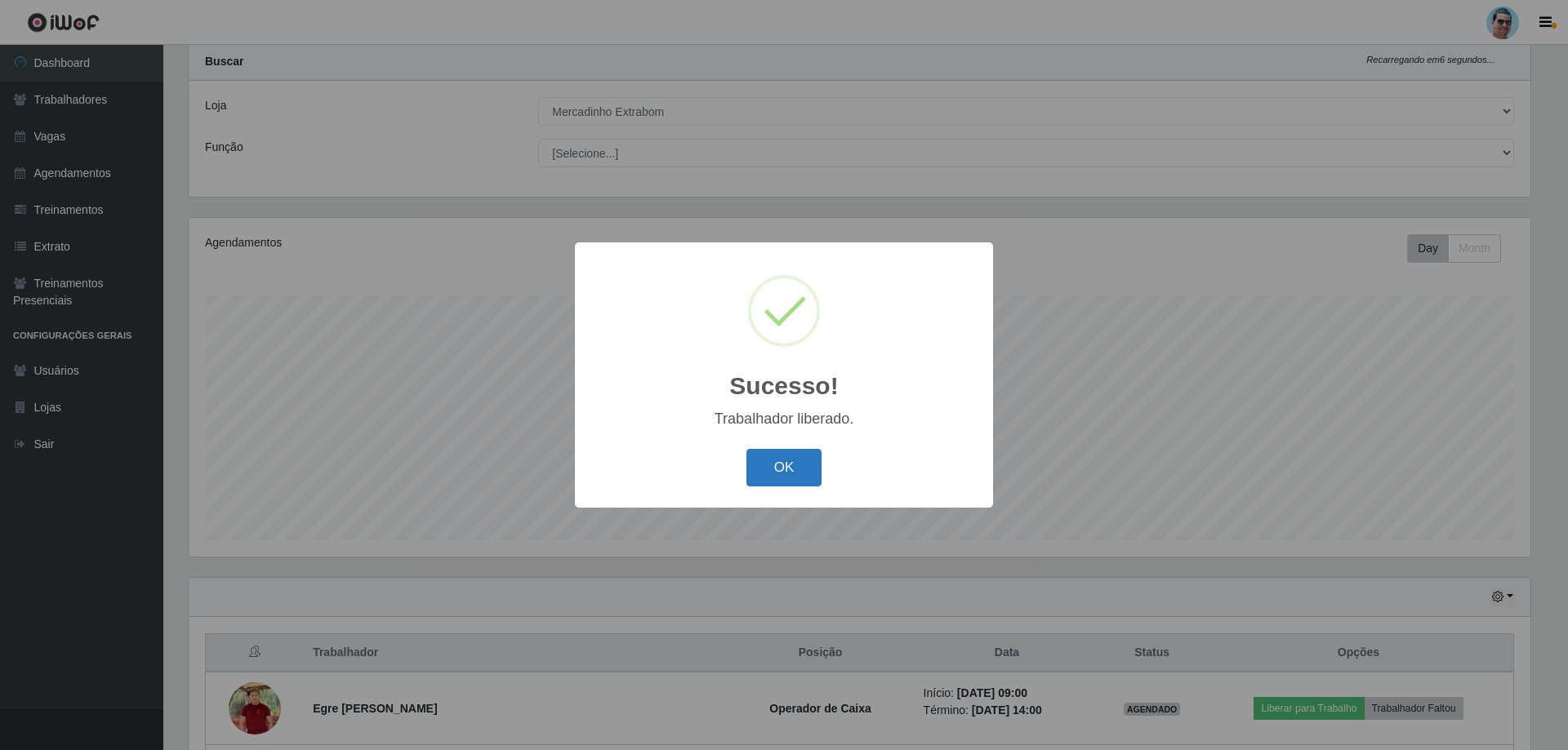
click at [785, 461] on button "OK" at bounding box center [784, 467] width 76 height 38
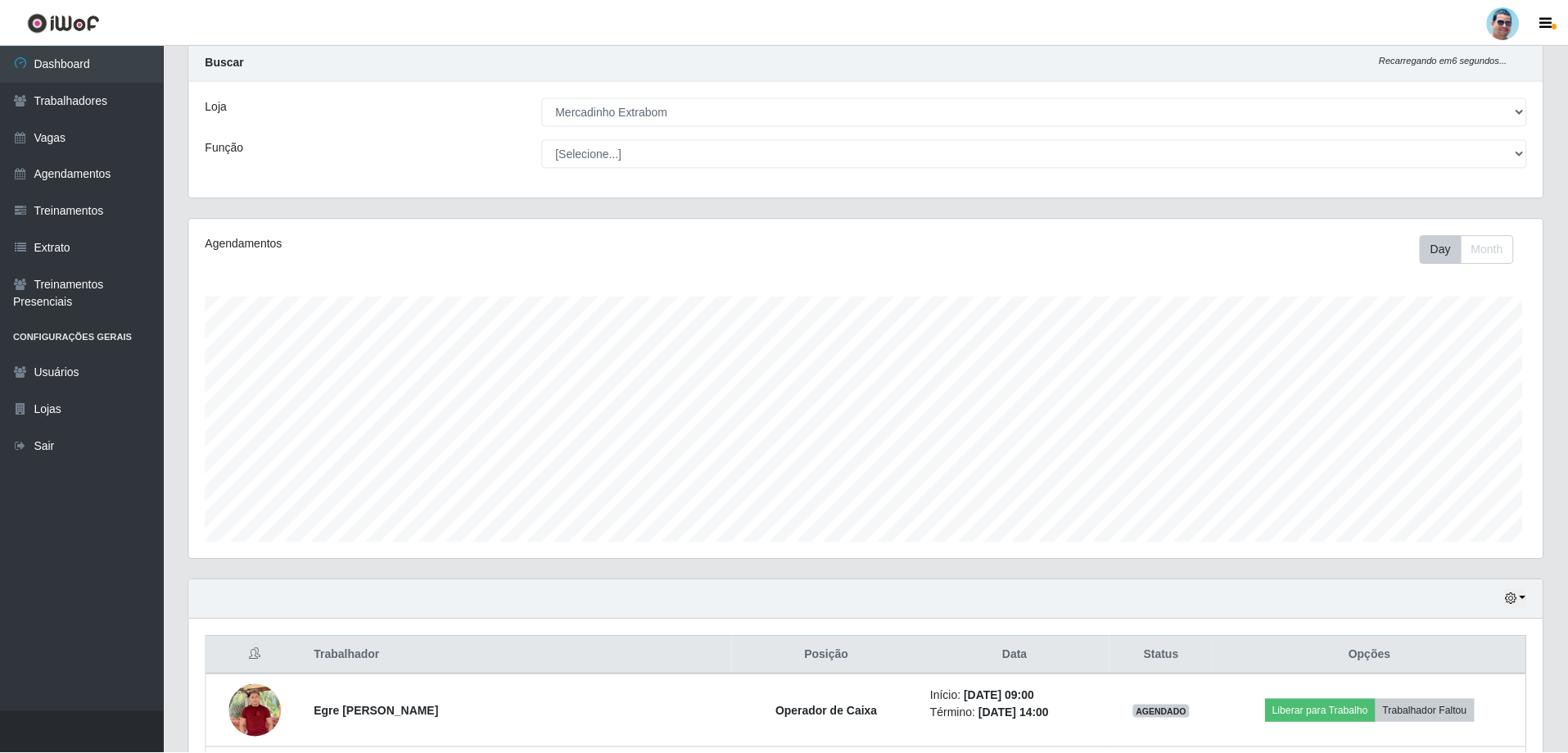
scroll to position [340, 1353]
